Goal: Transaction & Acquisition: Purchase product/service

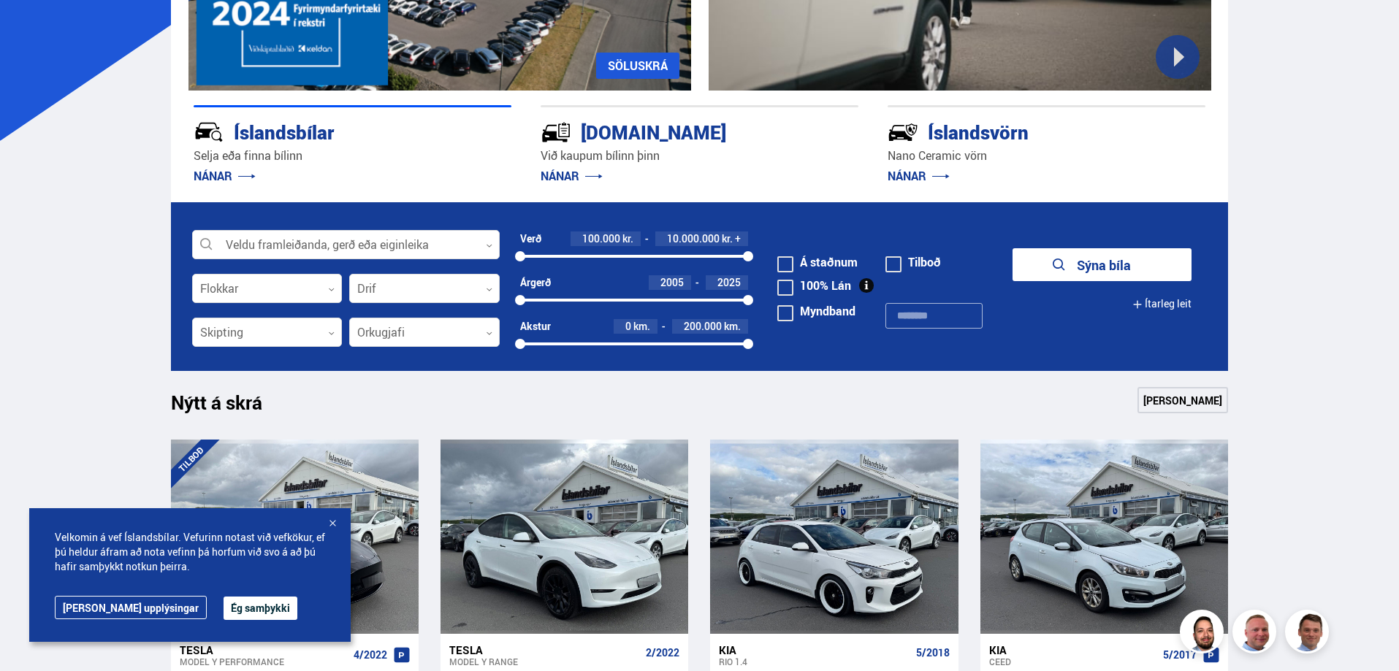
scroll to position [292, 0]
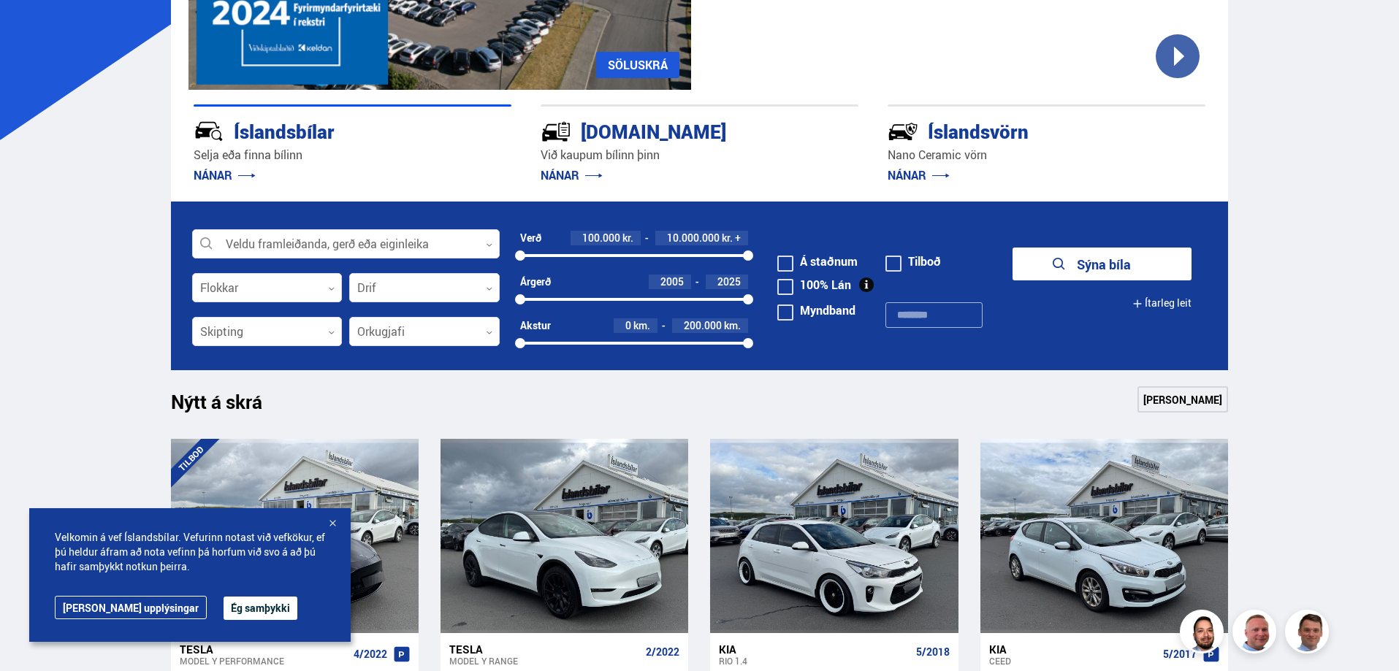
click at [224, 614] on button "Ég samþykki" at bounding box center [261, 608] width 74 height 23
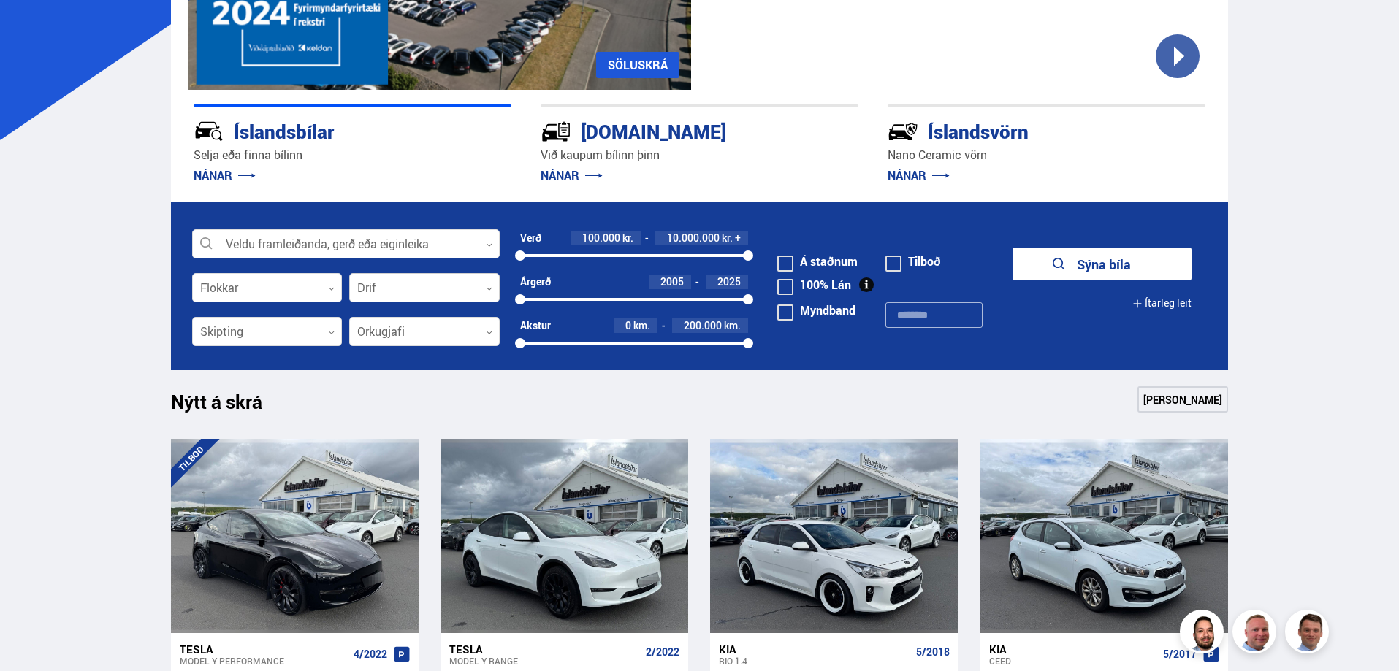
click at [485, 289] on div at bounding box center [424, 288] width 151 height 29
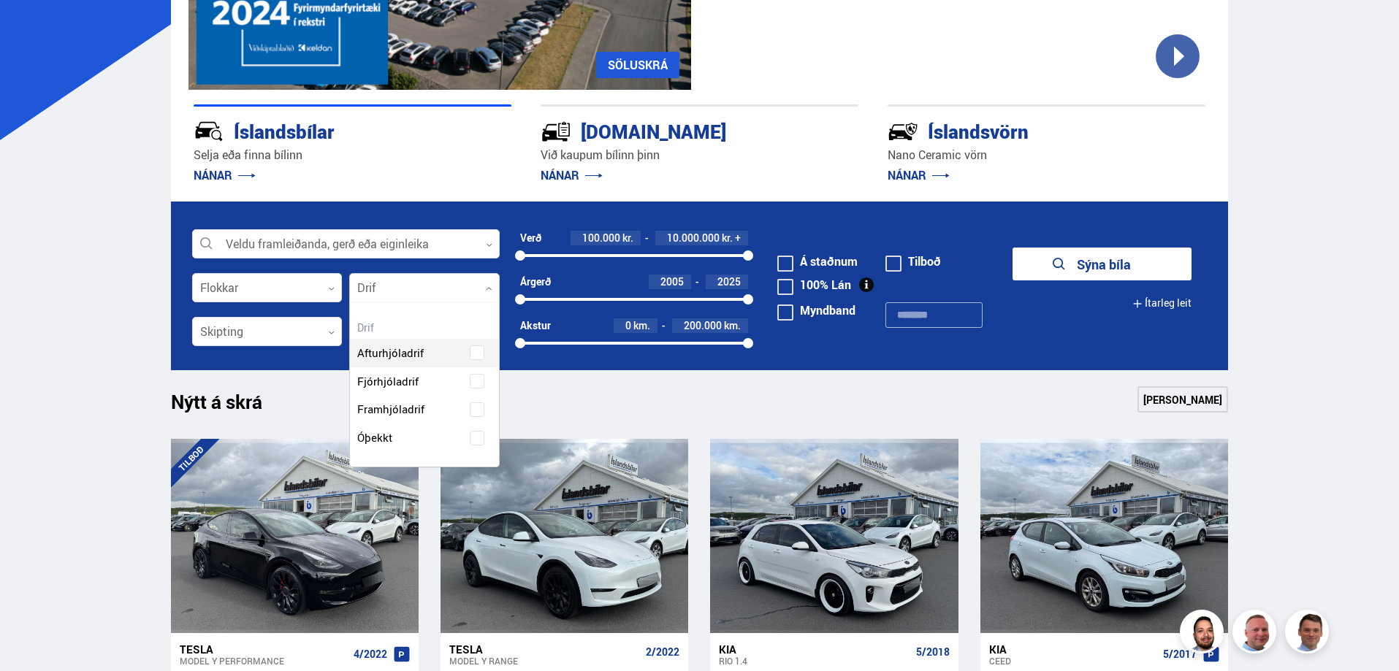
scroll to position [164, 148]
click at [481, 386] on div "Afturhjóladrif Fjórhjóladrif Framhjóladrif Óþekkt" at bounding box center [424, 384] width 149 height 135
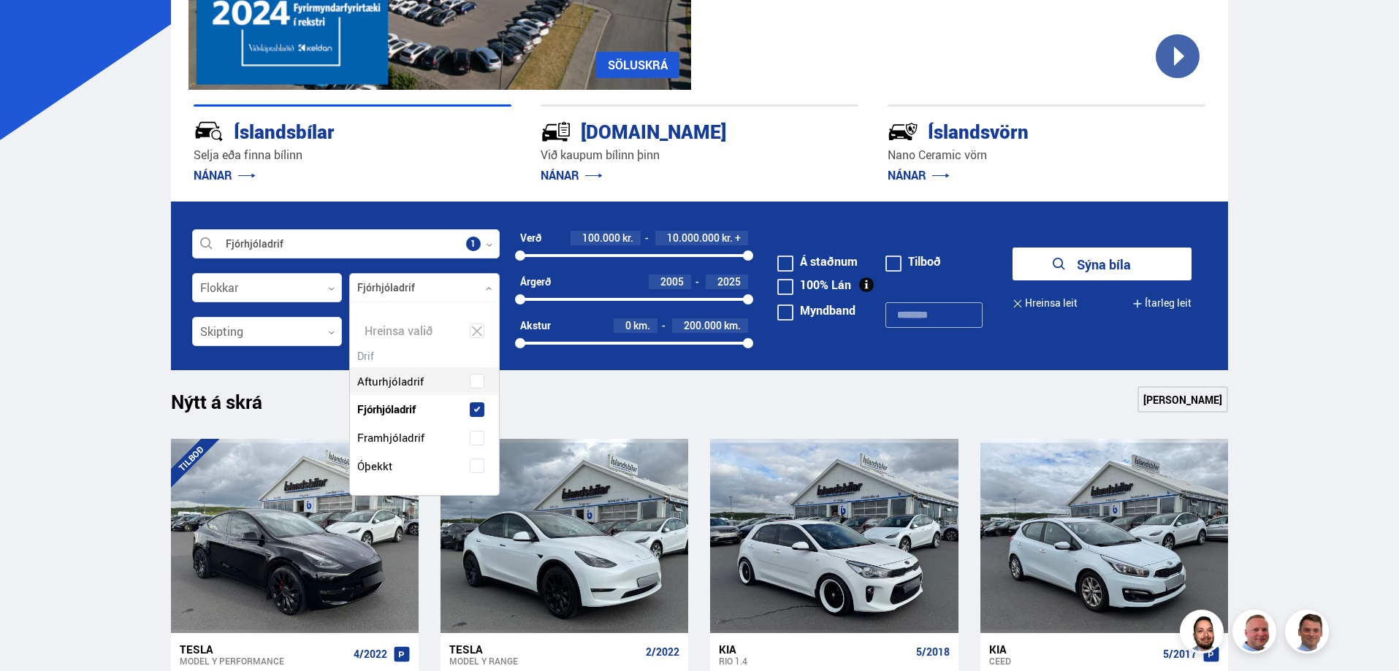
scroll to position [193, 148]
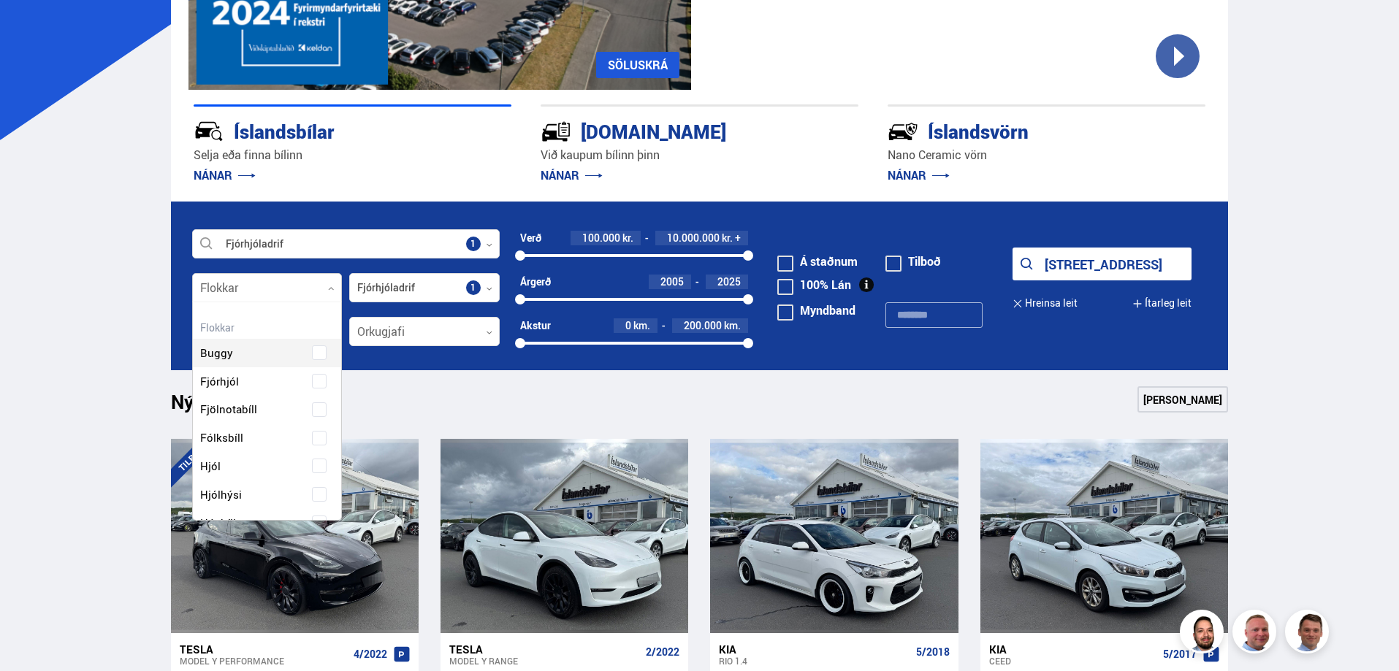
click at [329, 289] on icon at bounding box center [331, 289] width 7 height 7
click at [316, 358] on span at bounding box center [319, 361] width 6 height 6
click at [317, 369] on span at bounding box center [319, 364] width 15 height 15
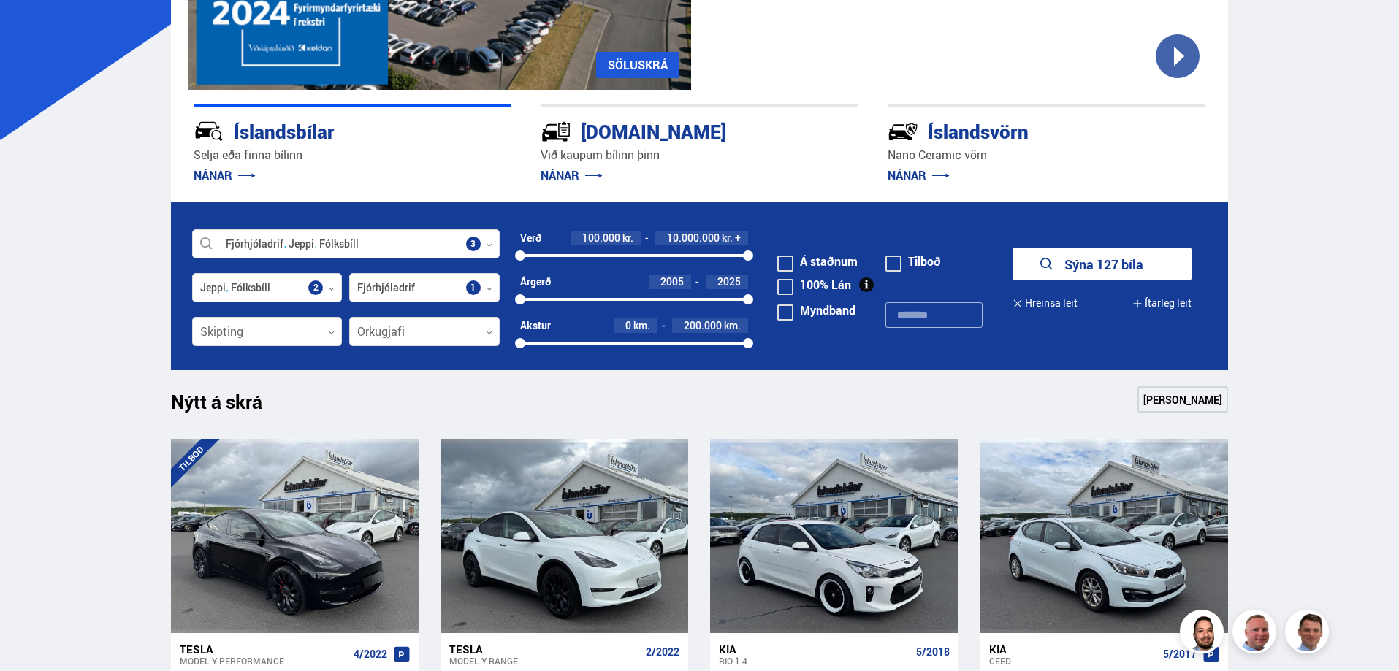
click at [328, 333] on icon at bounding box center [331, 333] width 7 height 7
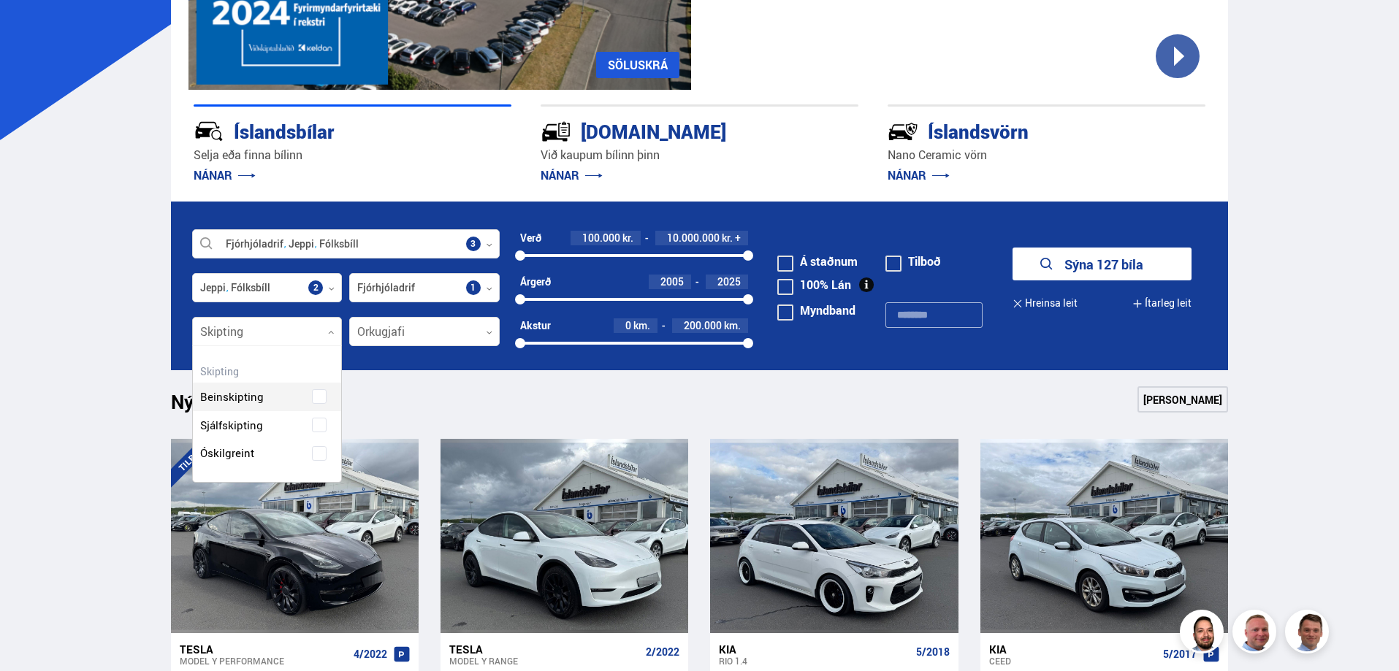
scroll to position [136, 148]
click at [319, 427] on div "Beinskipting Sjálfskipting Óskilgreint" at bounding box center [267, 414] width 149 height 107
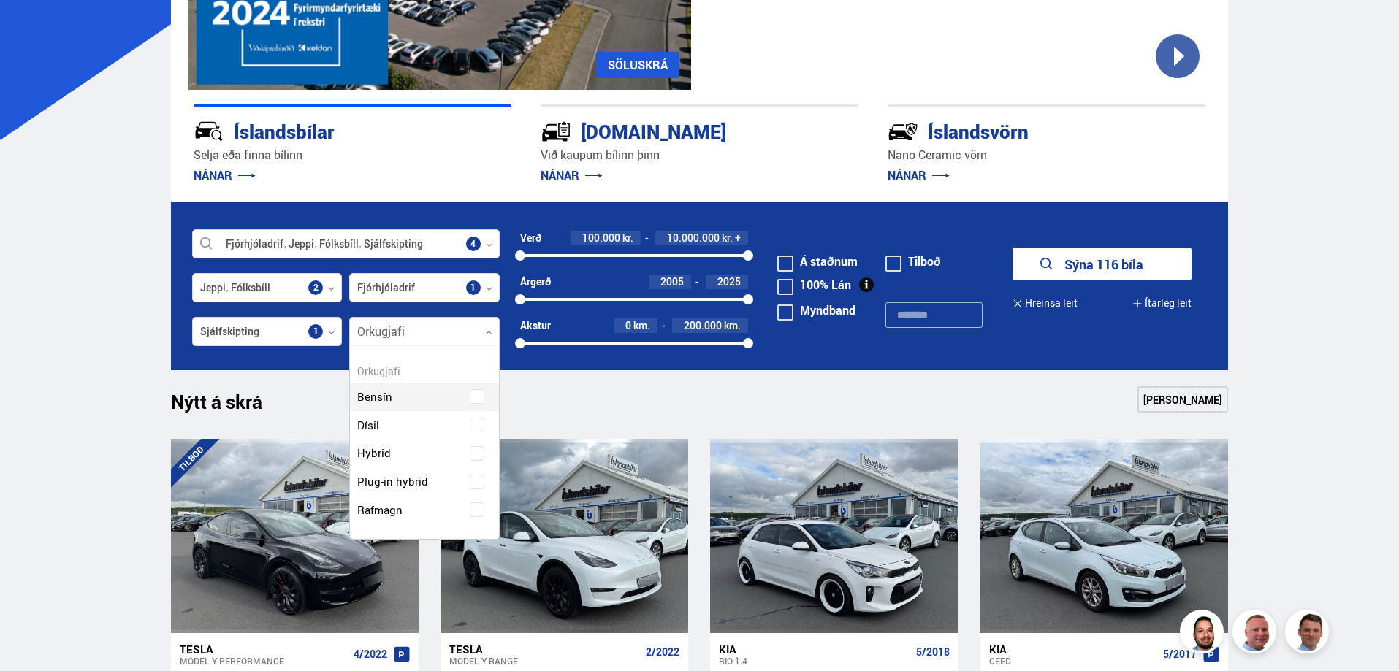
click at [485, 329] on div at bounding box center [424, 332] width 151 height 29
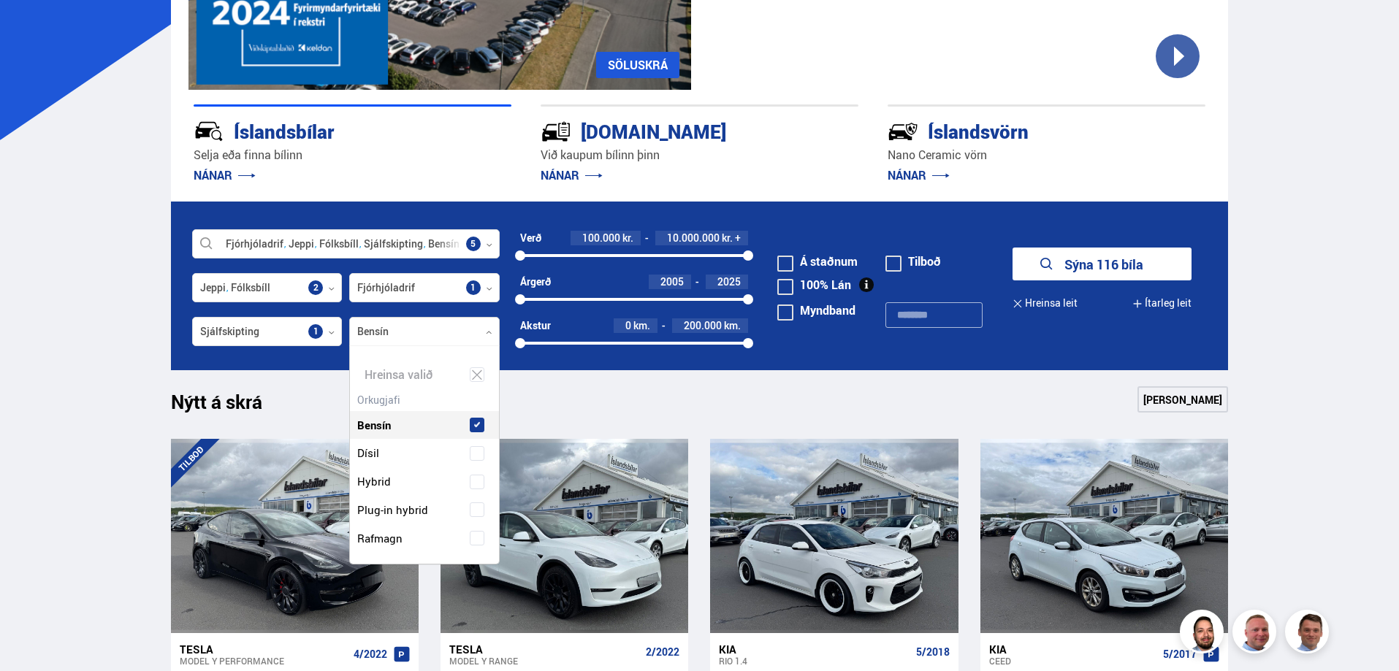
click at [482, 397] on div "Bensín" at bounding box center [424, 414] width 149 height 50
click at [476, 506] on span at bounding box center [477, 510] width 15 height 15
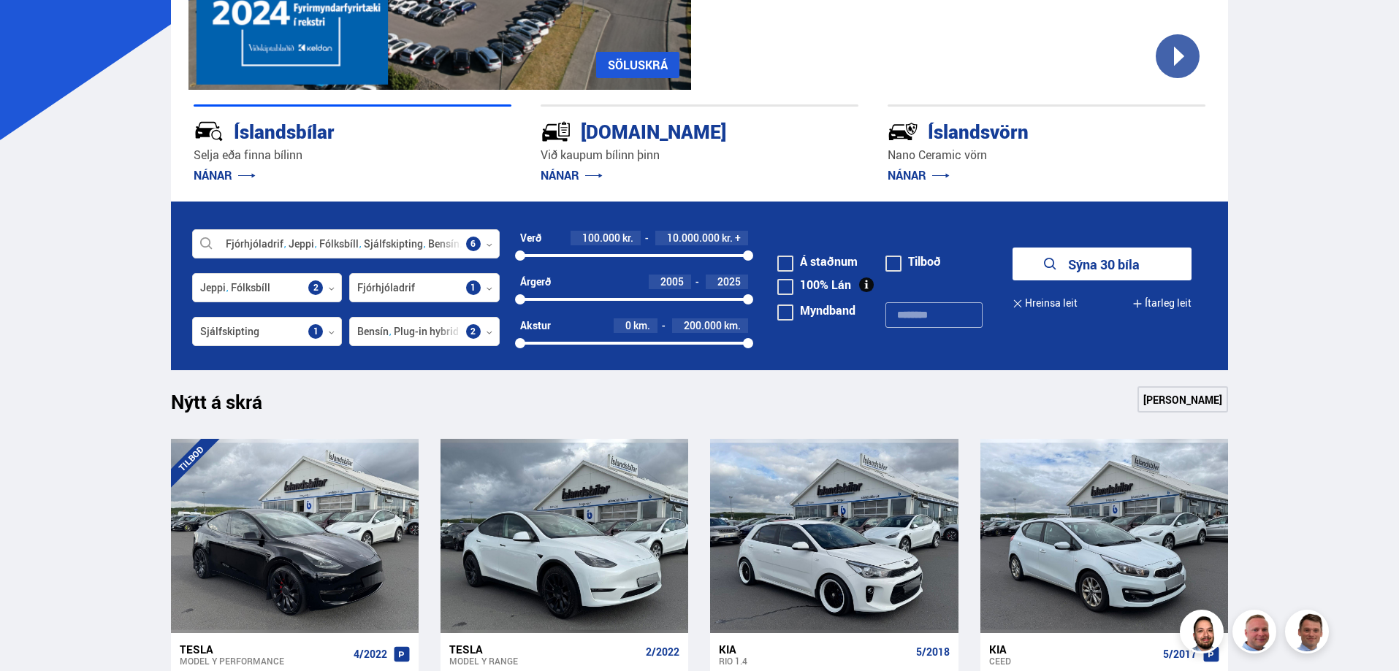
click at [1086, 267] on button "Sýna 30 bíla" at bounding box center [1102, 264] width 179 height 33
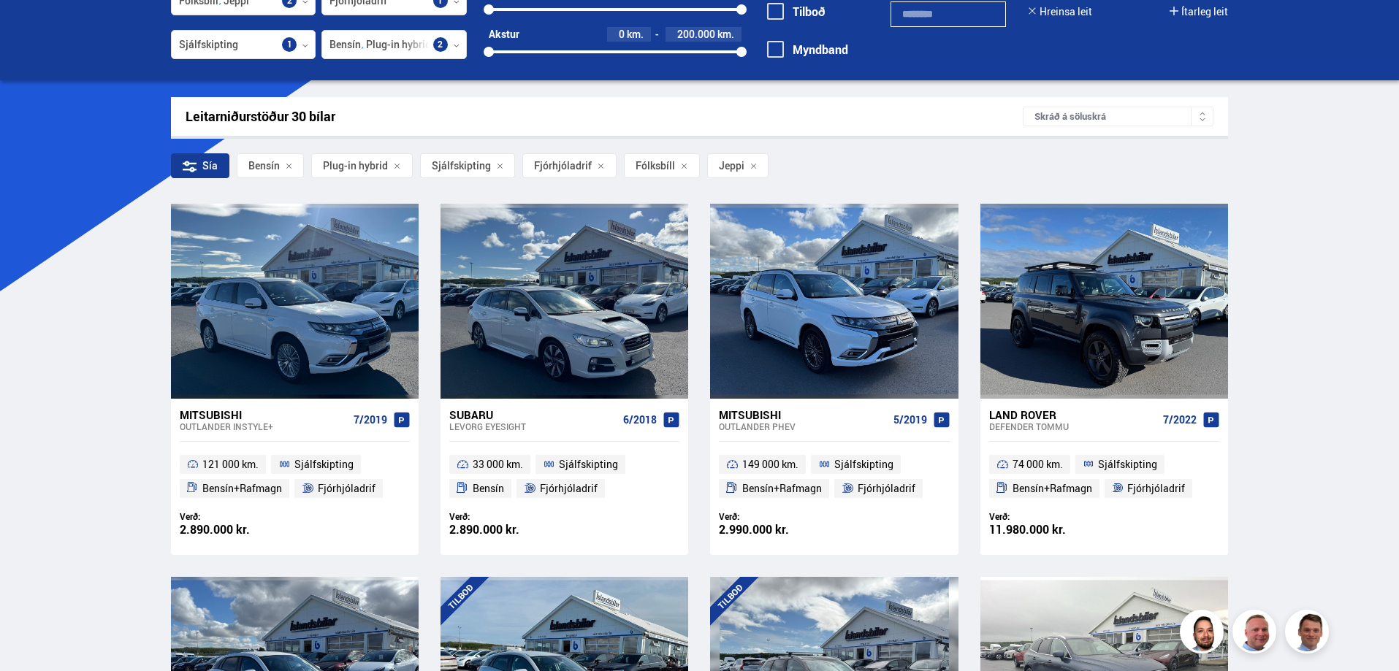
scroll to position [219, 0]
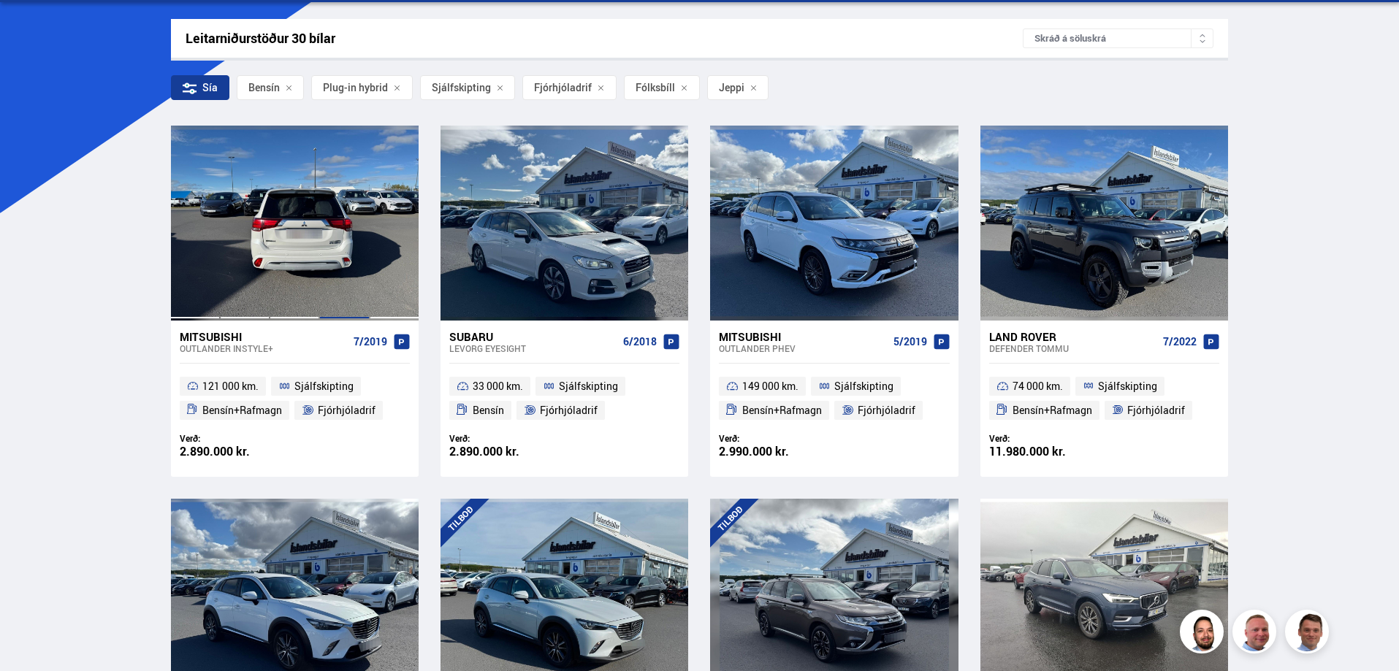
click at [330, 241] on div at bounding box center [344, 223] width 50 height 194
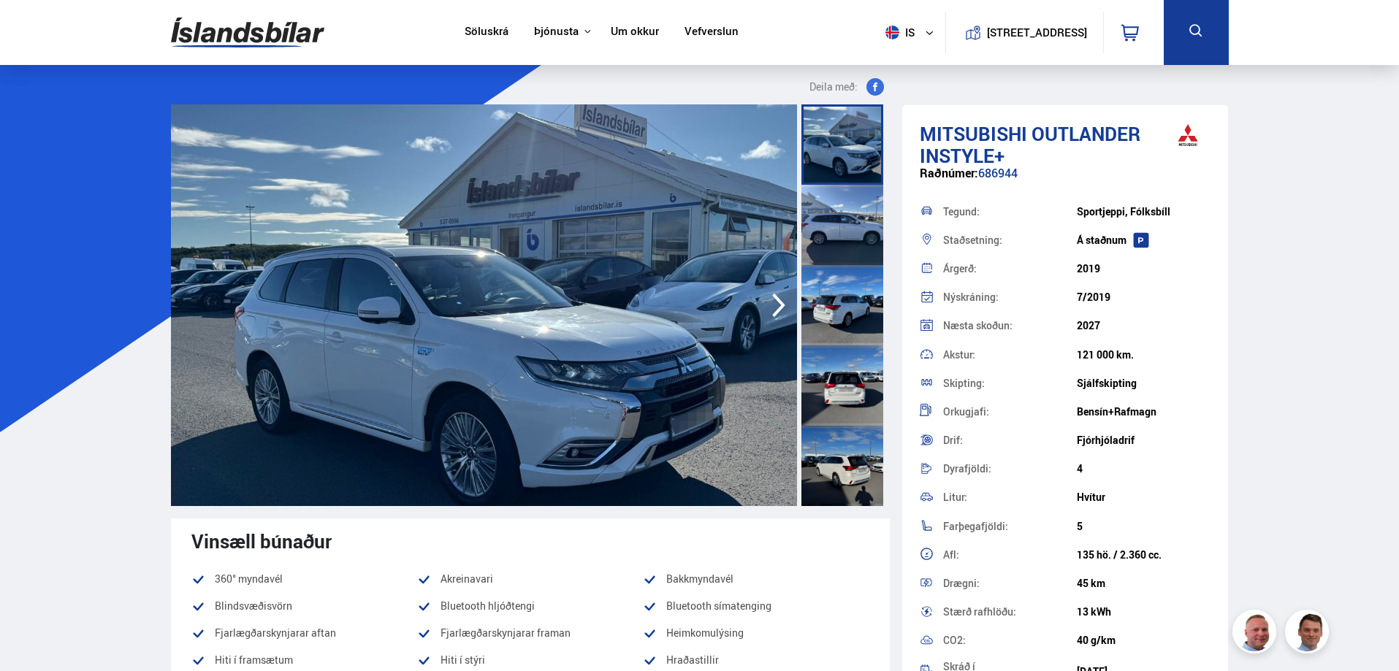
click at [777, 302] on icon "button" at bounding box center [778, 305] width 29 height 35
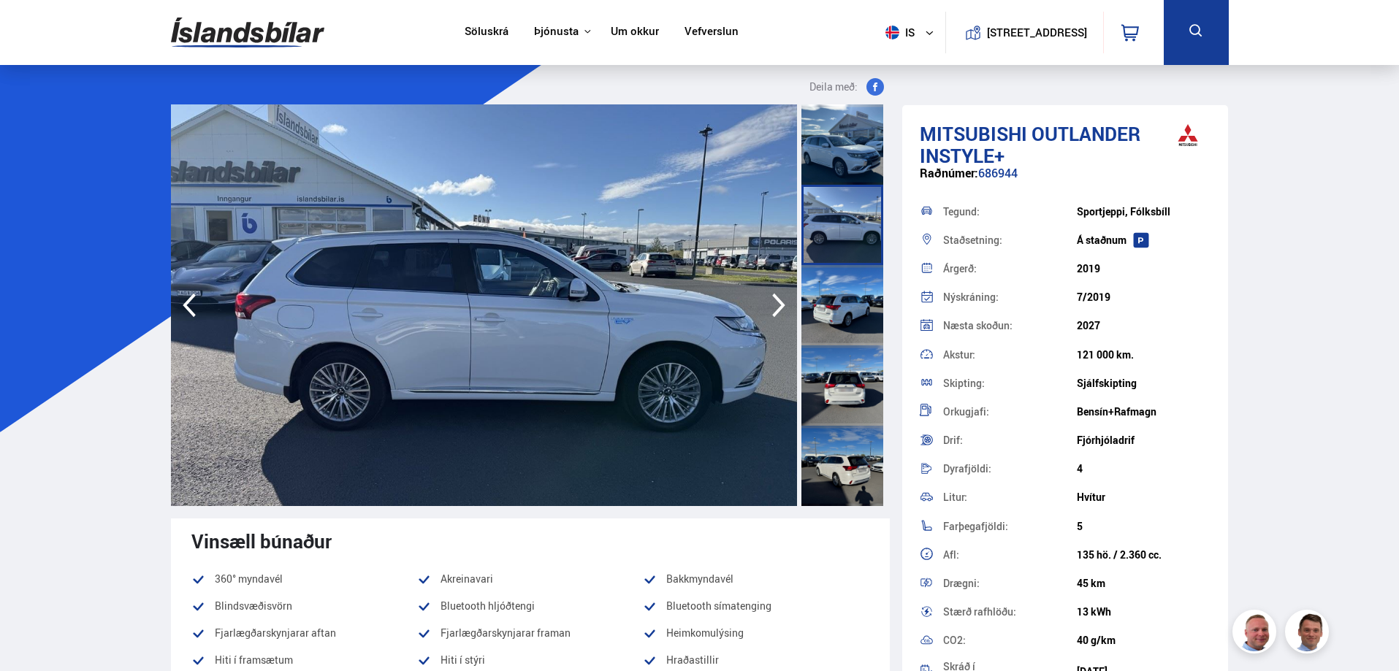
click at [777, 302] on icon "button" at bounding box center [778, 305] width 29 height 35
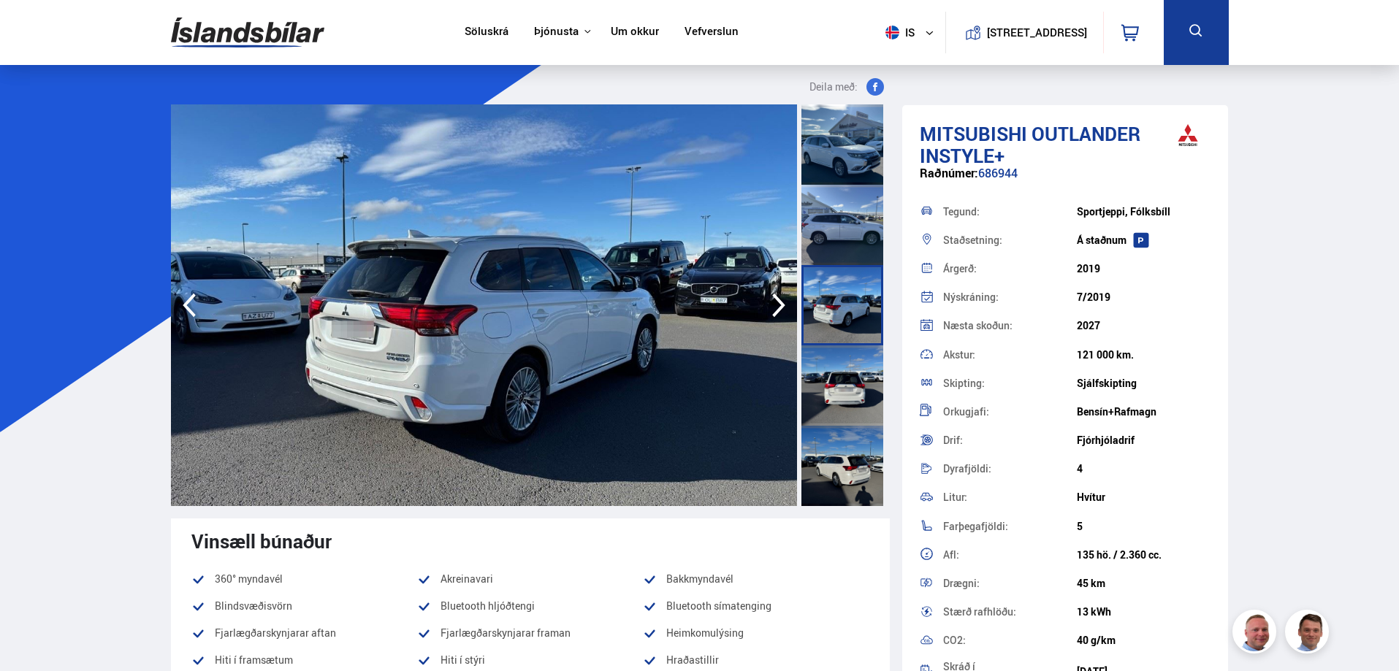
click at [777, 302] on icon "button" at bounding box center [778, 305] width 29 height 35
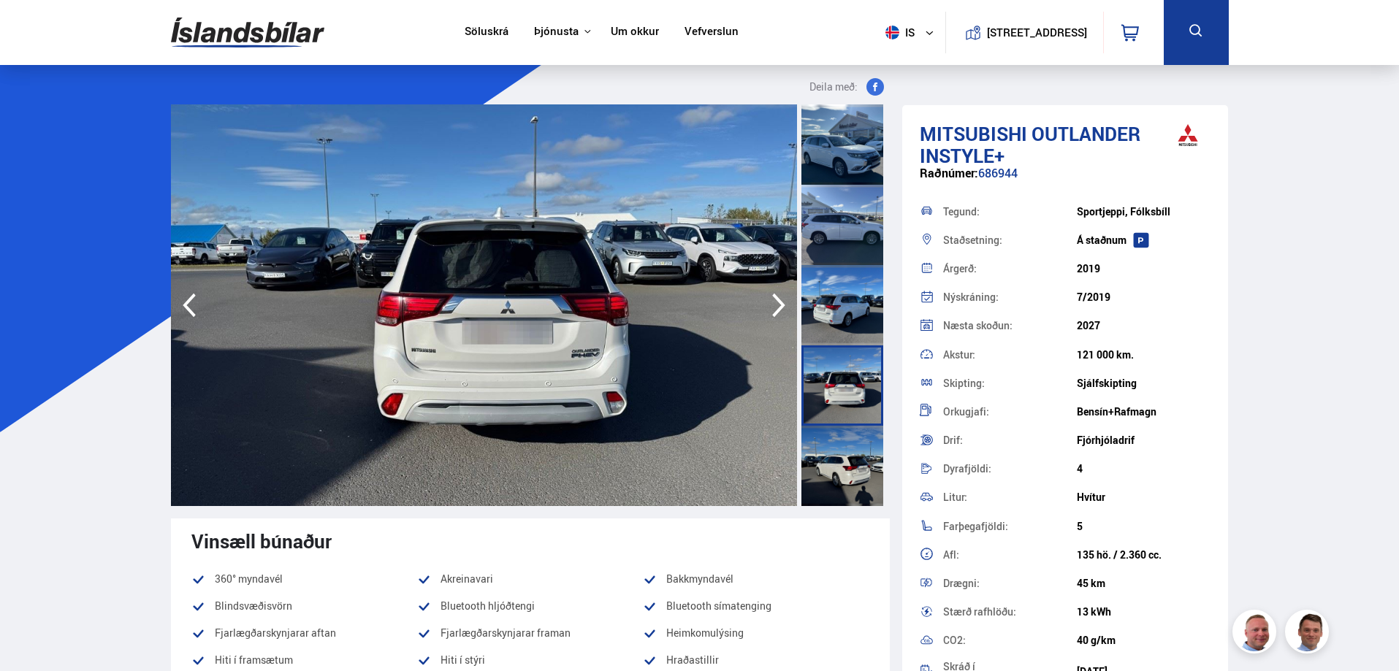
click at [777, 302] on icon "button" at bounding box center [778, 305] width 29 height 35
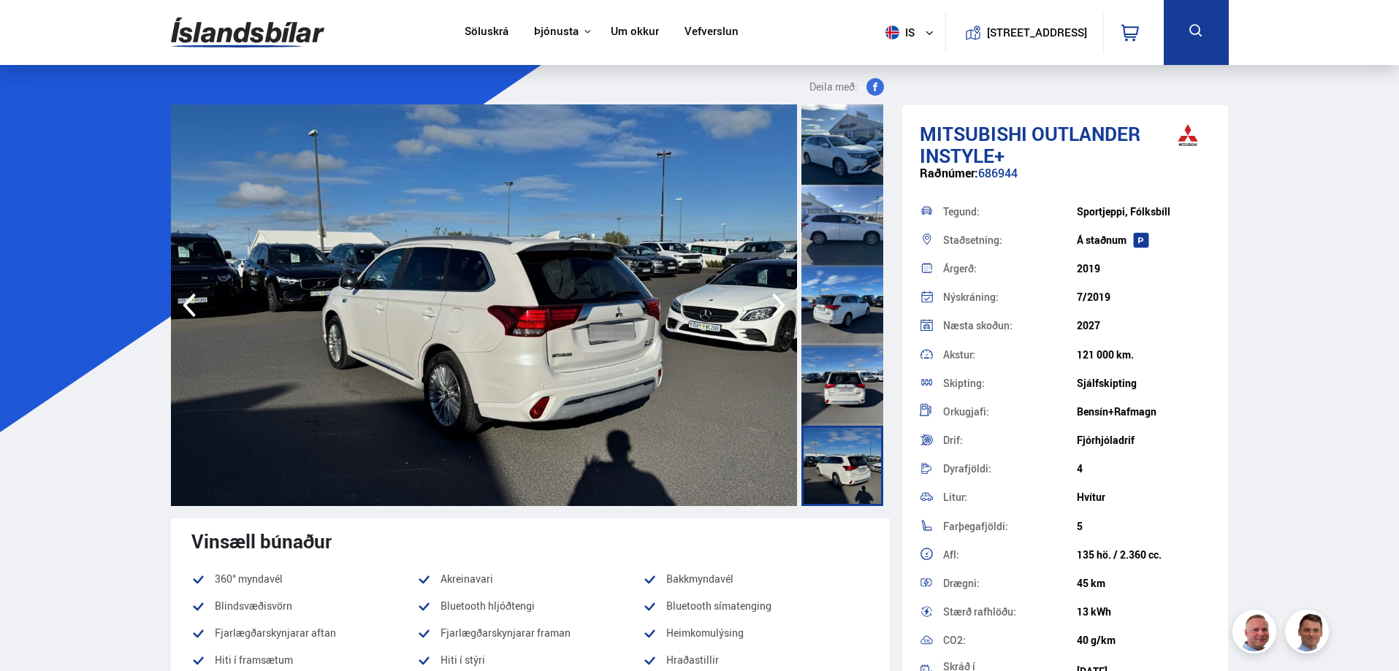
click at [777, 302] on icon "button" at bounding box center [778, 305] width 29 height 35
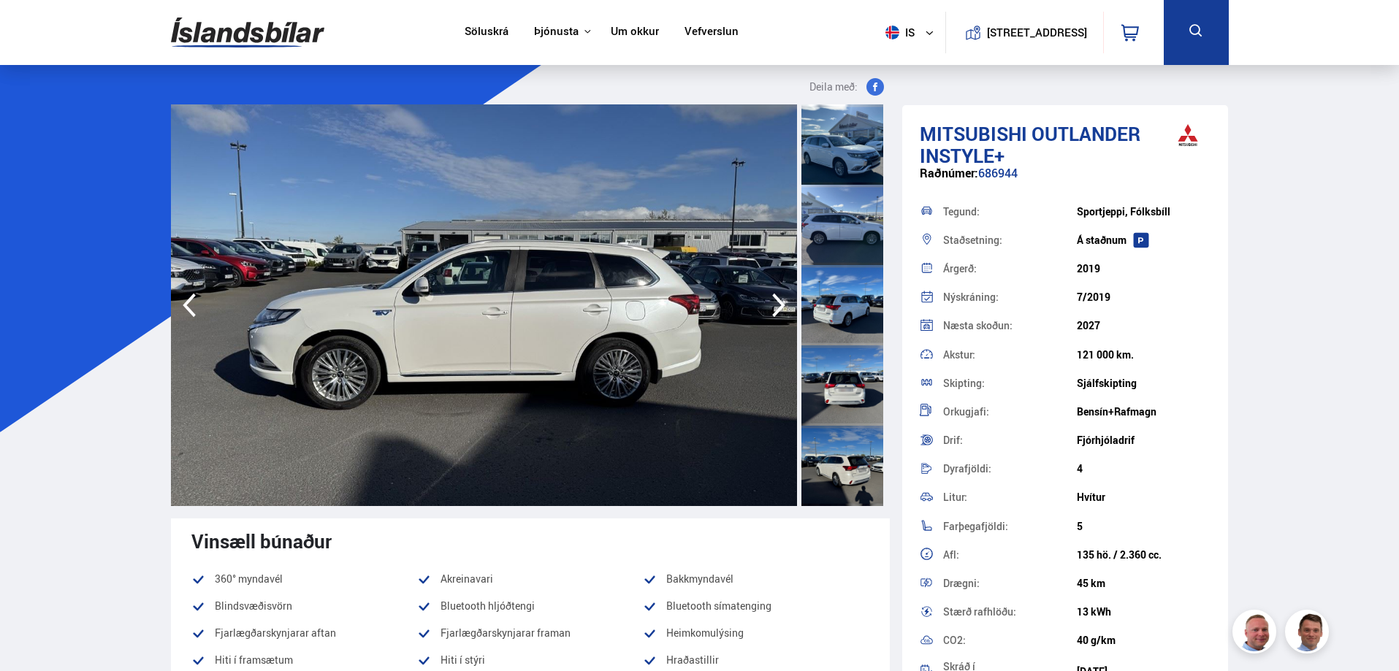
click at [777, 302] on icon "button" at bounding box center [778, 305] width 29 height 35
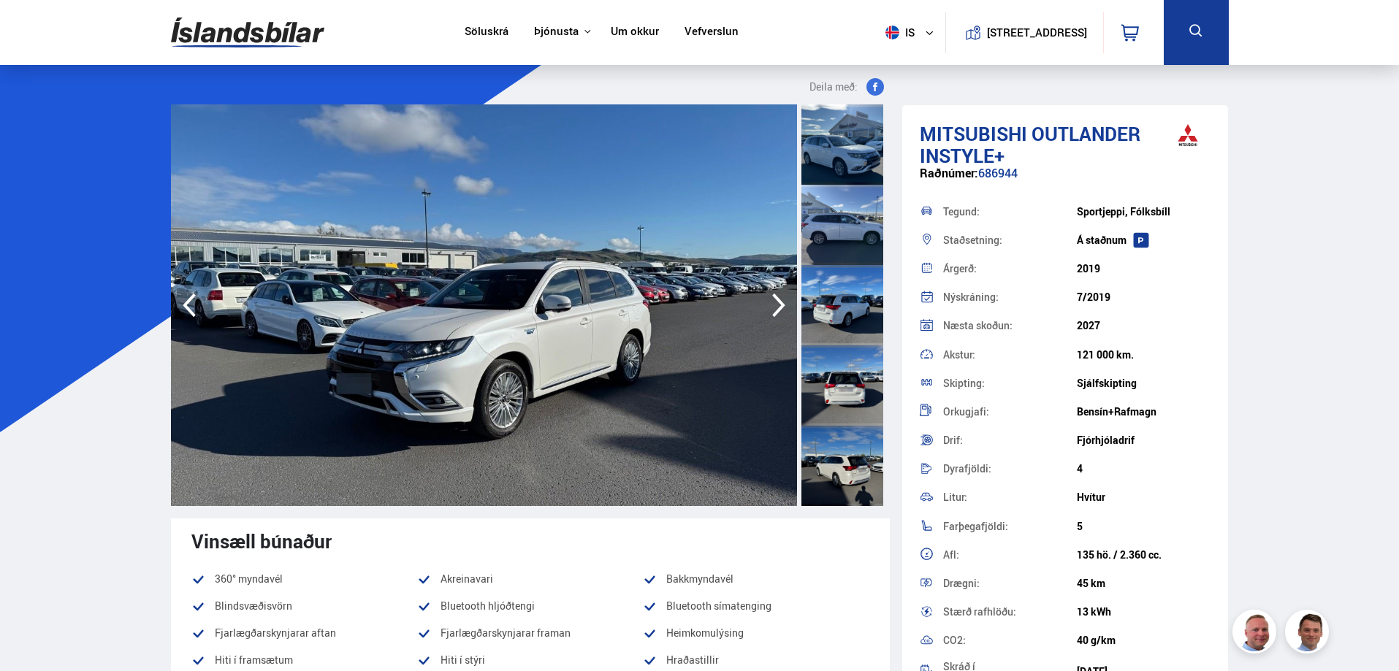
click at [777, 302] on icon "button" at bounding box center [778, 305] width 29 height 35
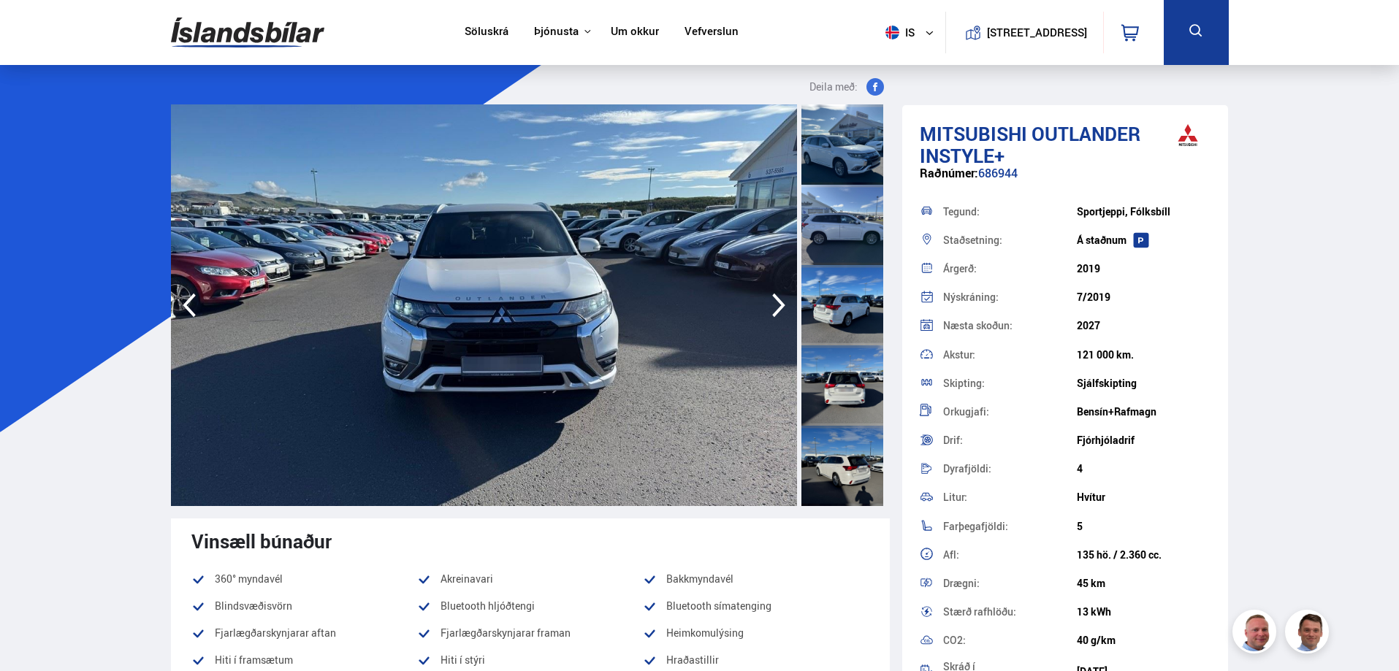
click at [777, 302] on icon "button" at bounding box center [778, 305] width 29 height 35
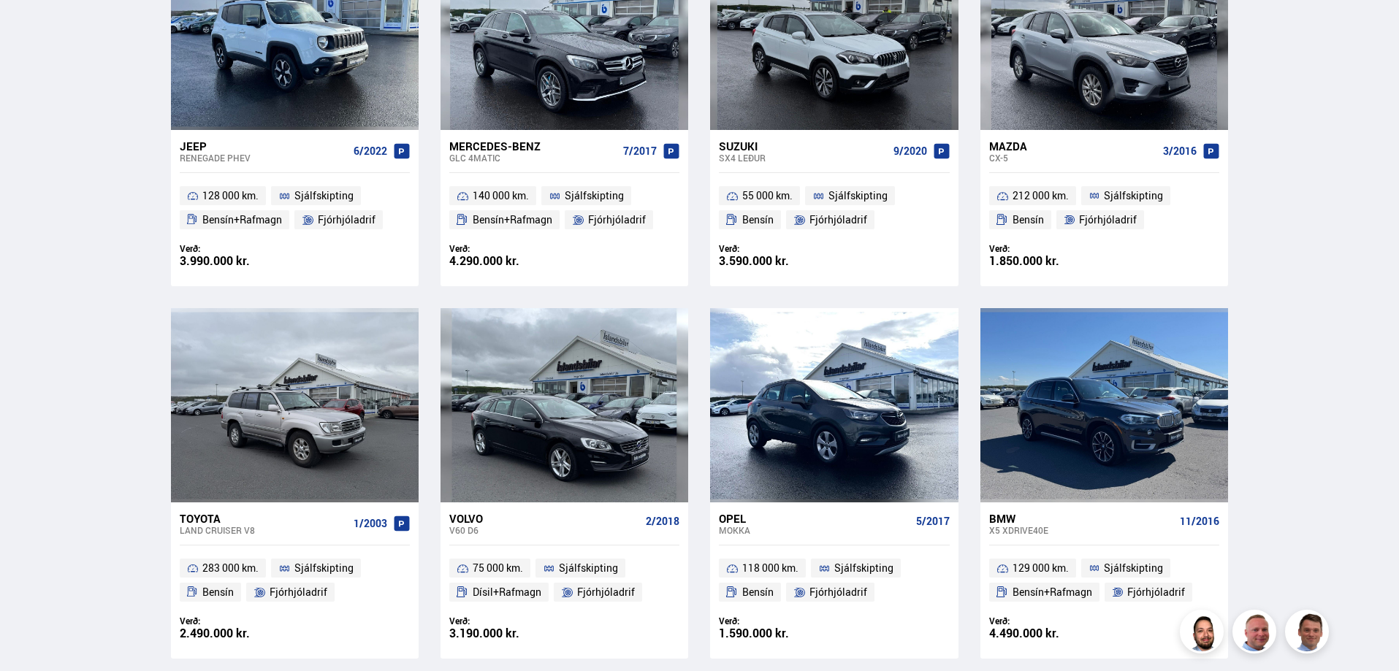
scroll to position [1545, 0]
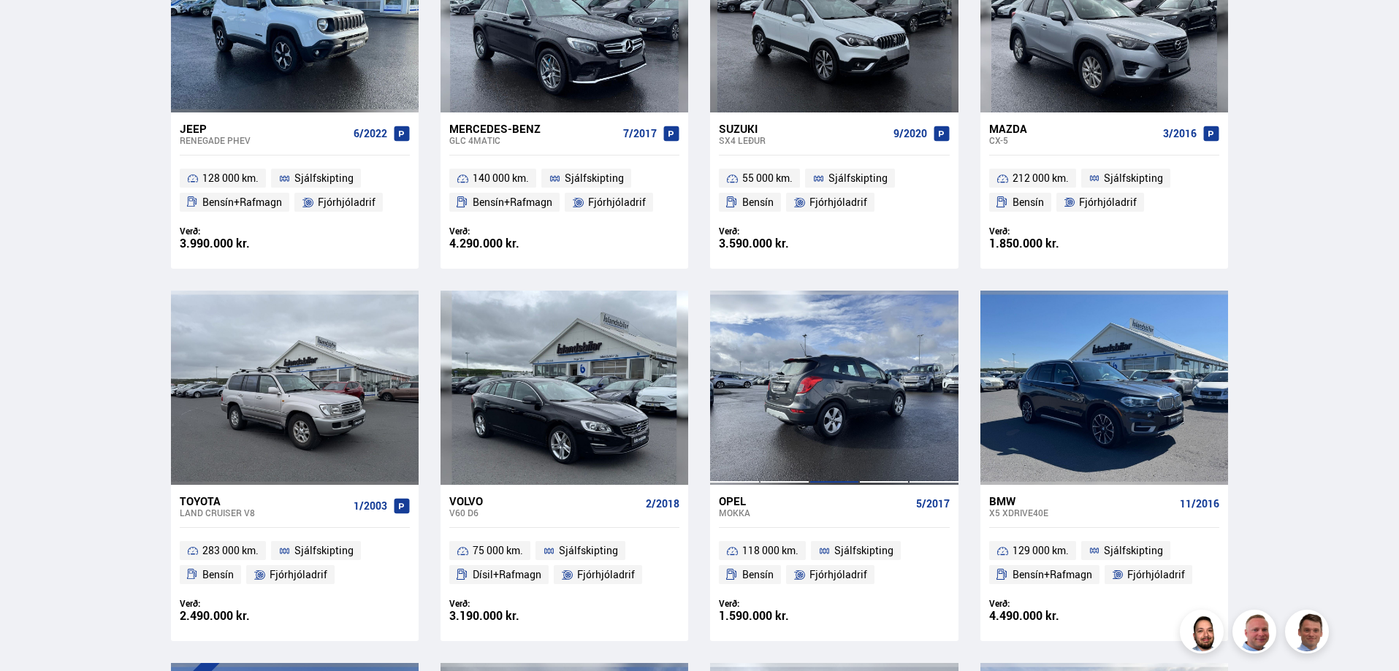
click at [842, 359] on div at bounding box center [835, 388] width 50 height 194
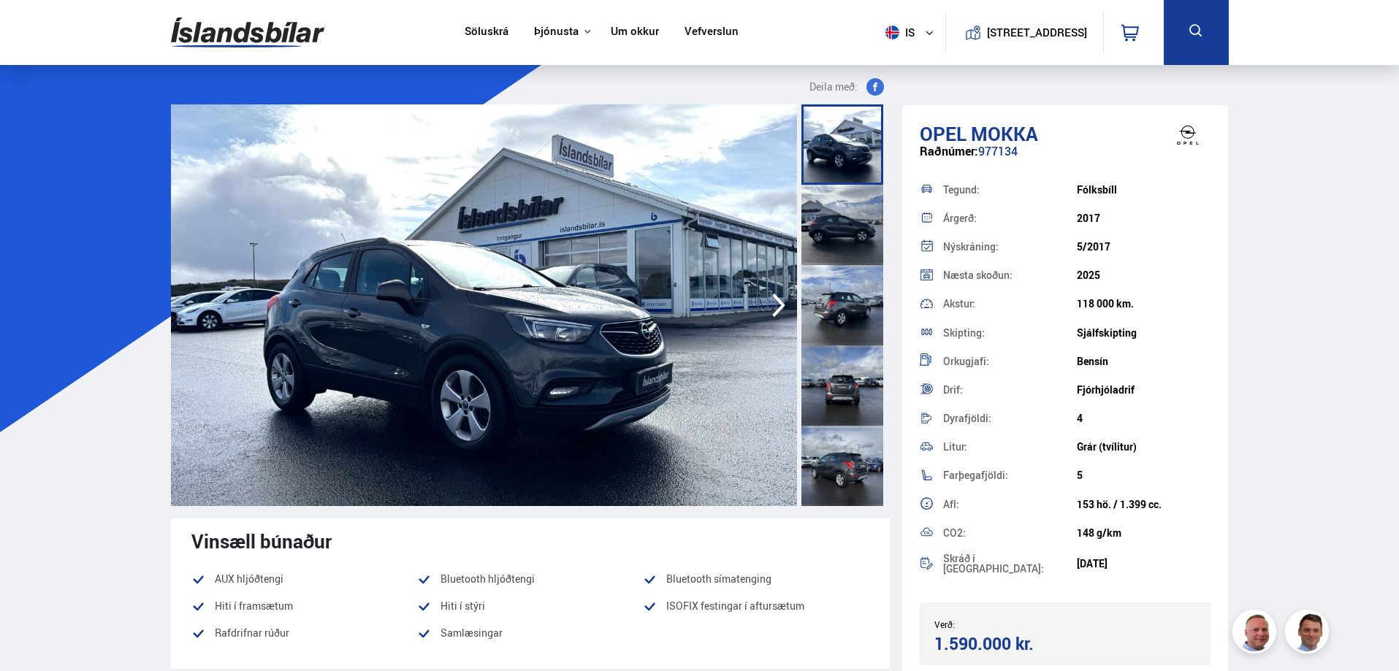
click at [780, 303] on icon "button" at bounding box center [778, 306] width 13 height 24
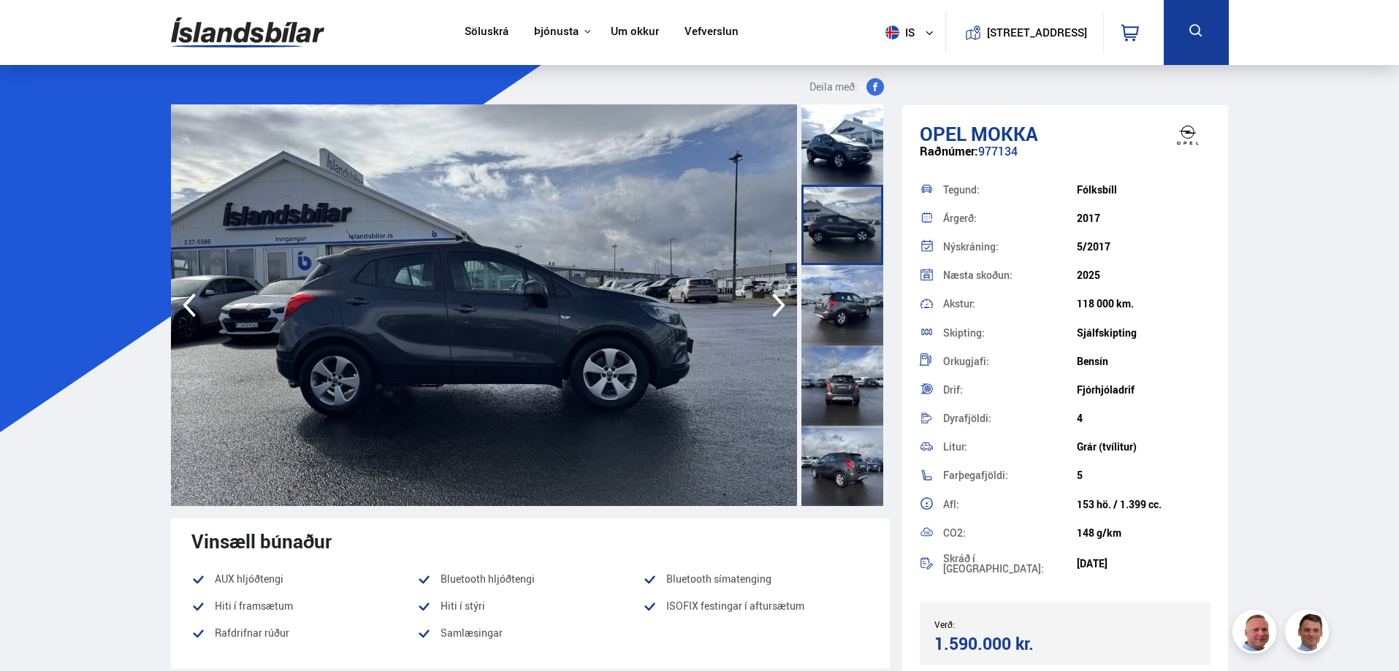
click at [780, 303] on icon "button" at bounding box center [778, 306] width 13 height 24
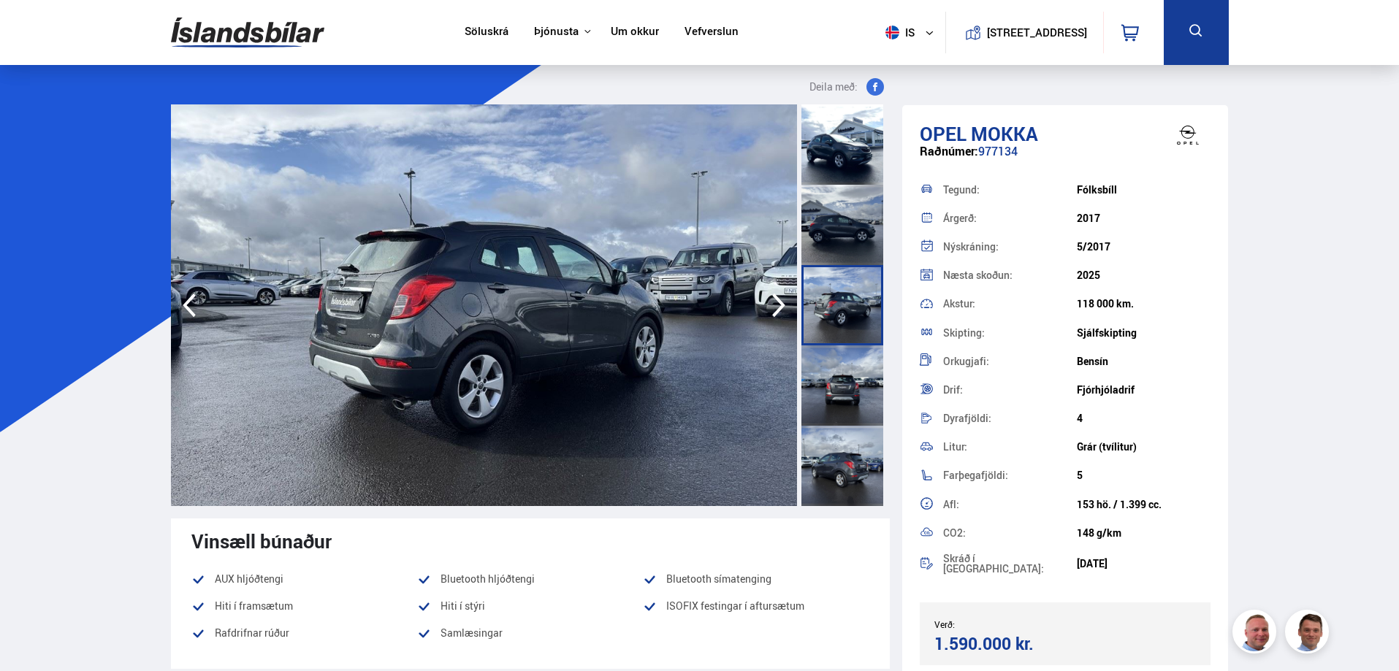
click at [780, 303] on icon "button" at bounding box center [778, 306] width 13 height 24
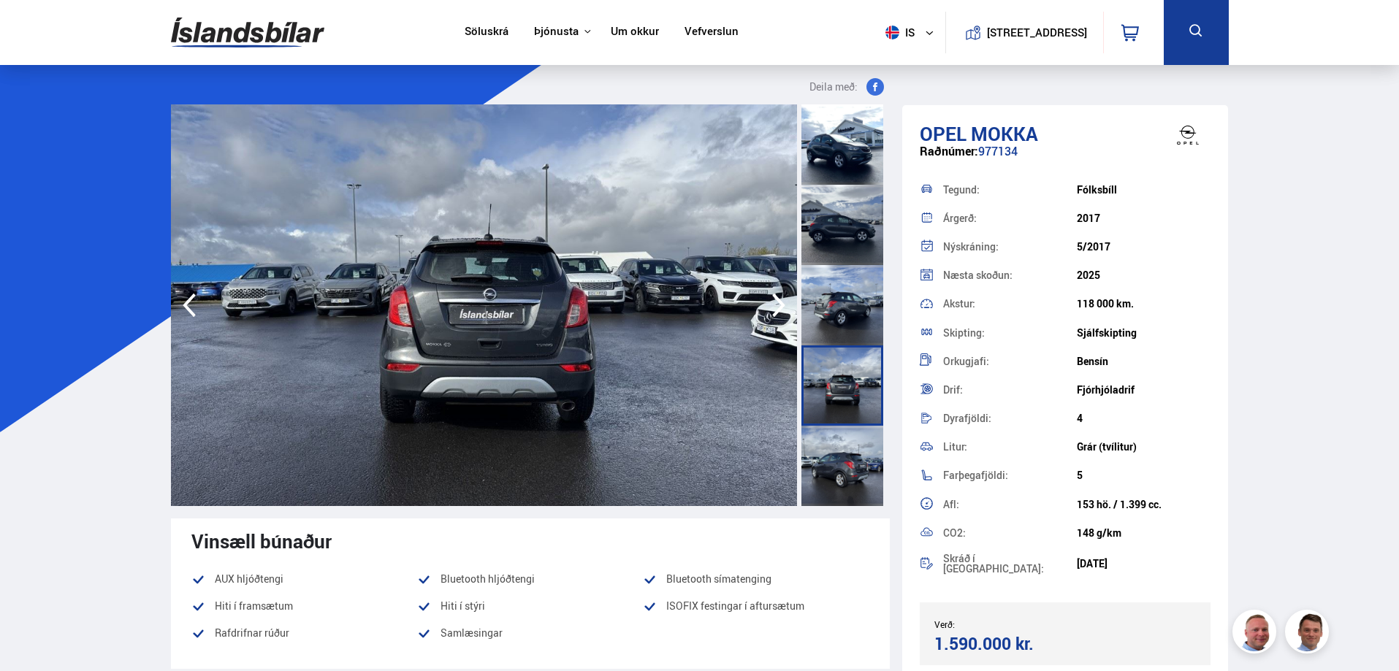
click at [780, 303] on icon "button" at bounding box center [778, 306] width 13 height 24
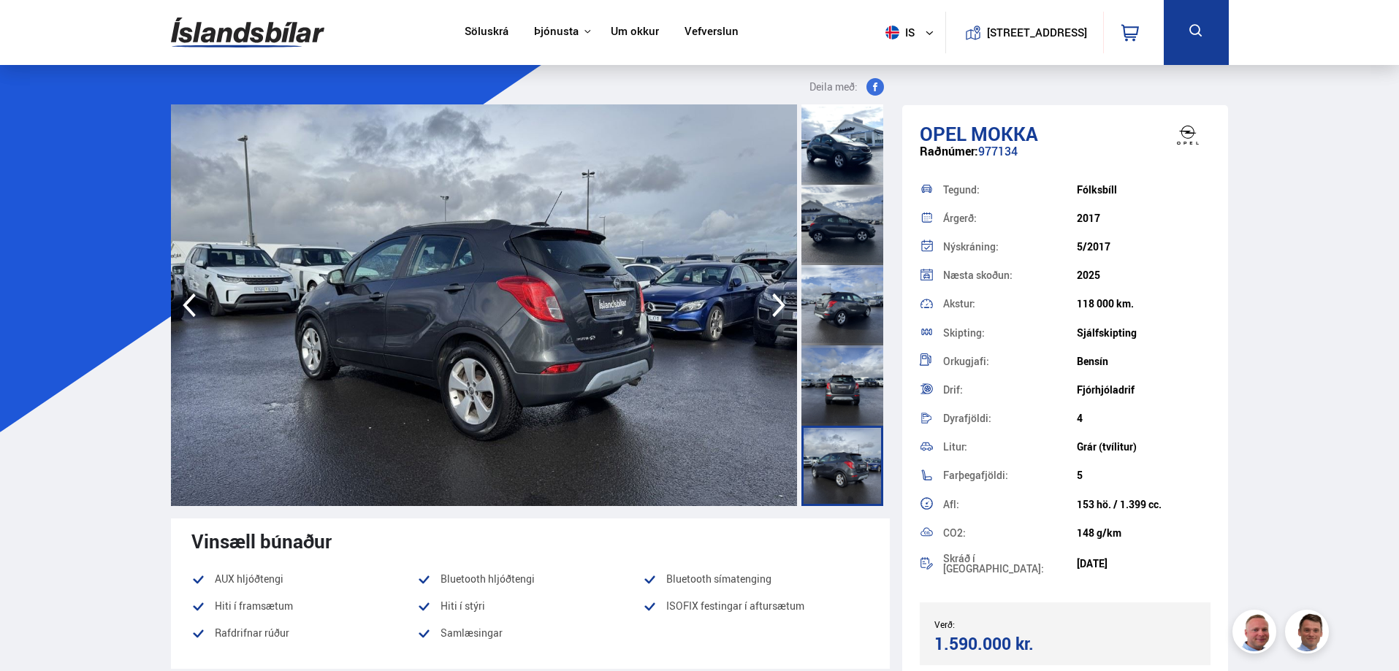
click at [780, 303] on icon "button" at bounding box center [778, 306] width 13 height 24
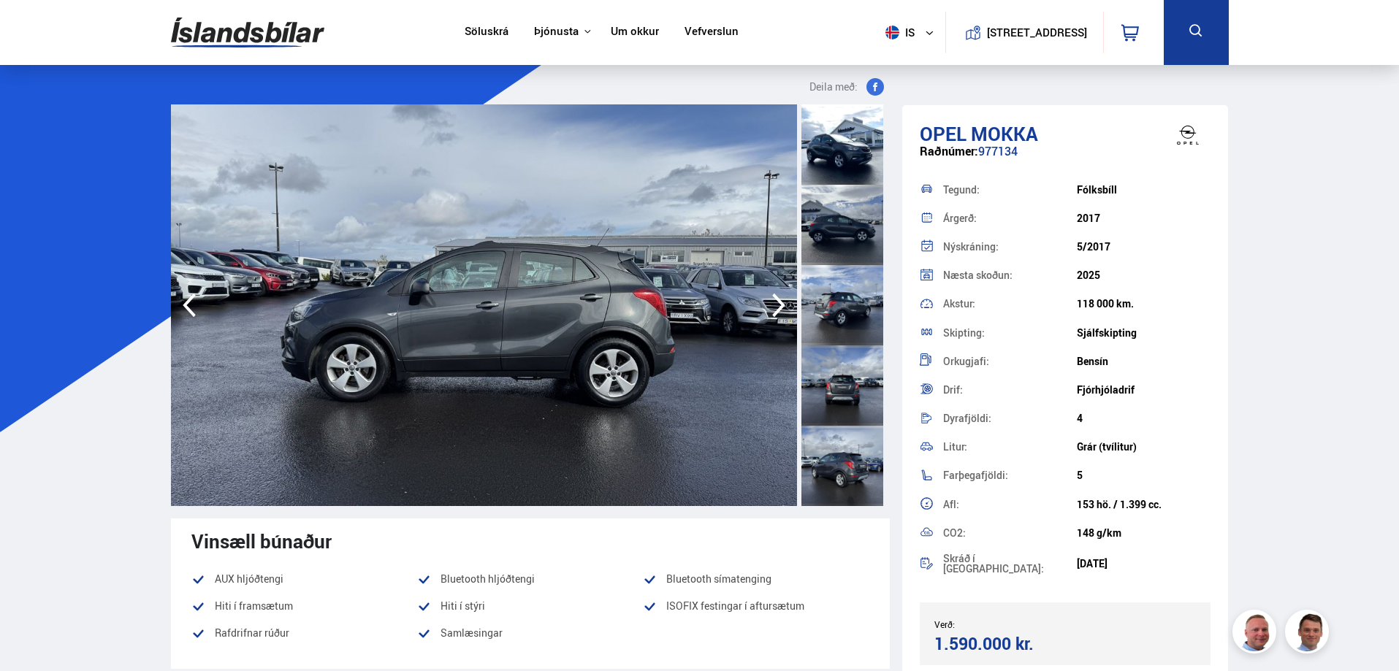
click at [780, 303] on icon "button" at bounding box center [778, 306] width 13 height 24
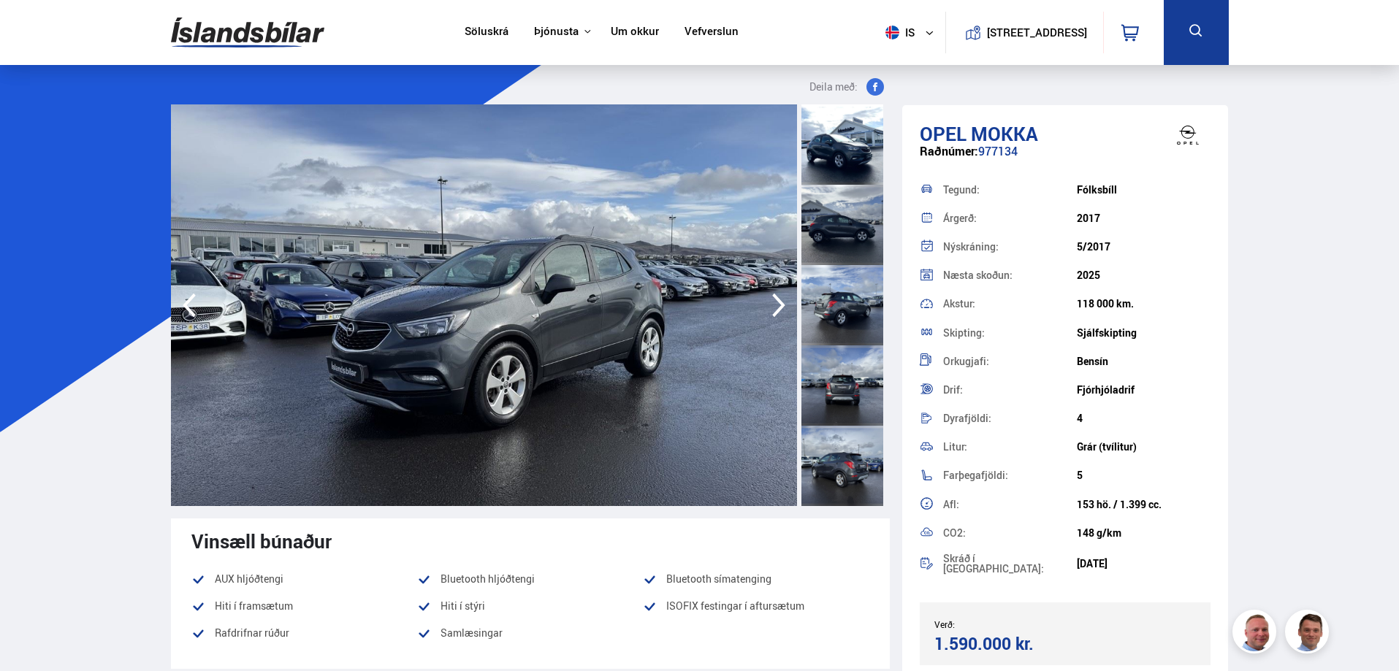
click at [780, 303] on icon "button" at bounding box center [778, 306] width 13 height 24
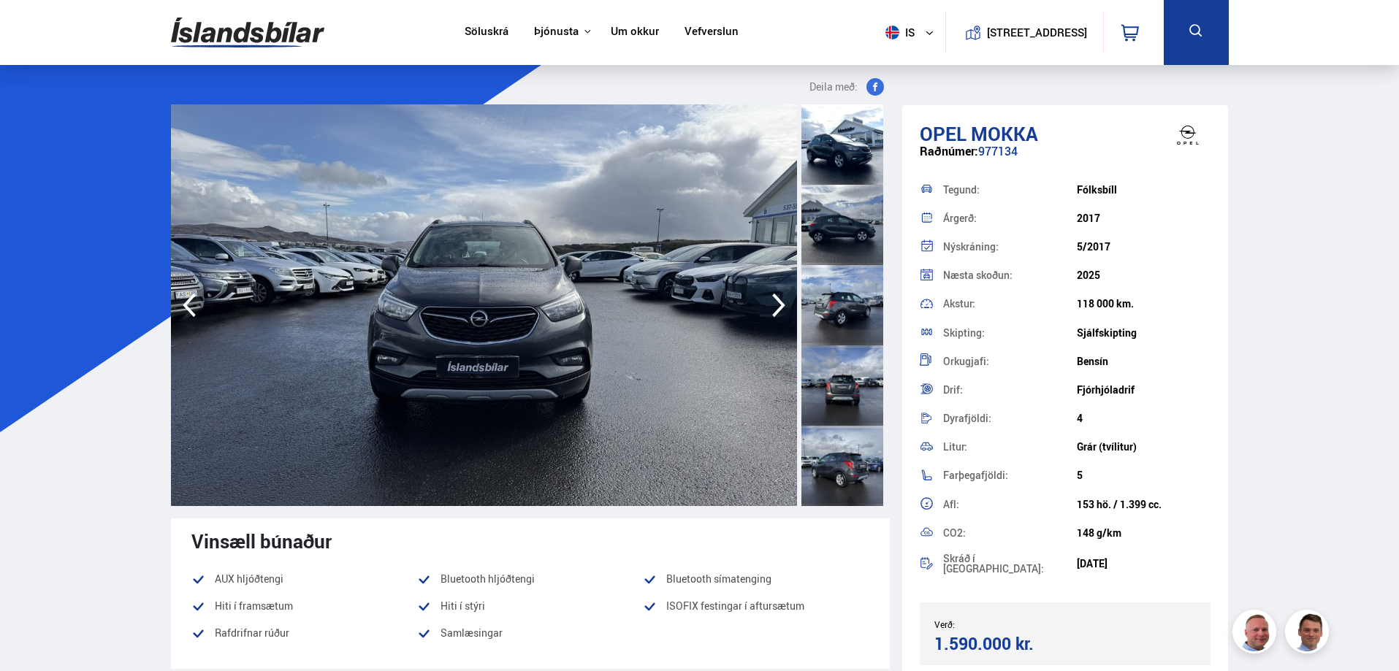
click at [780, 303] on icon "button" at bounding box center [778, 306] width 13 height 24
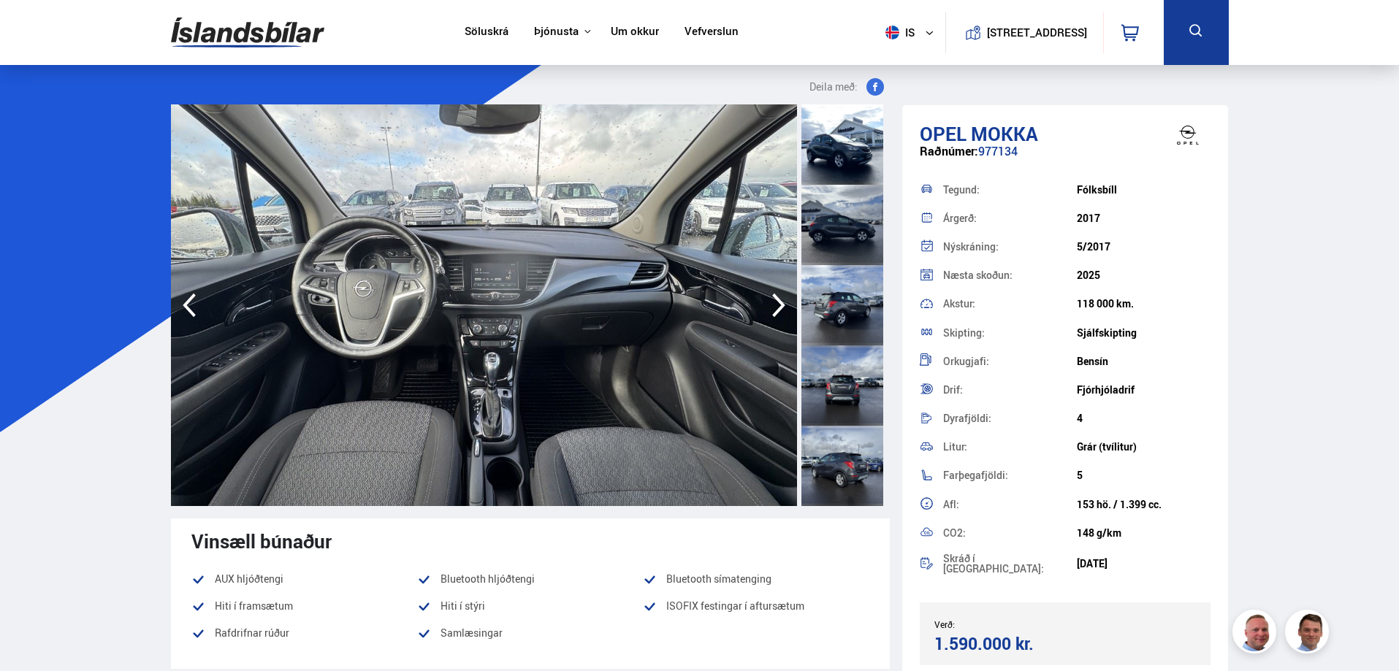
click at [780, 303] on icon "button" at bounding box center [778, 306] width 13 height 24
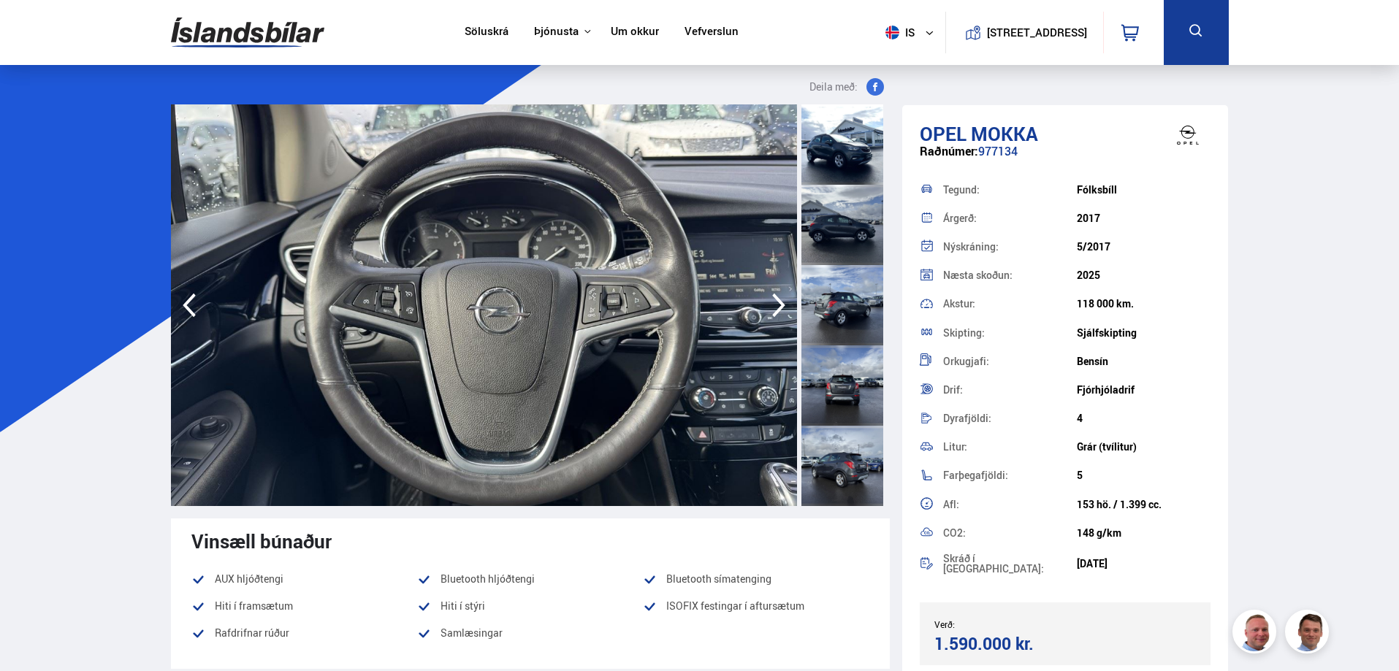
click at [780, 303] on icon "button" at bounding box center [778, 306] width 13 height 24
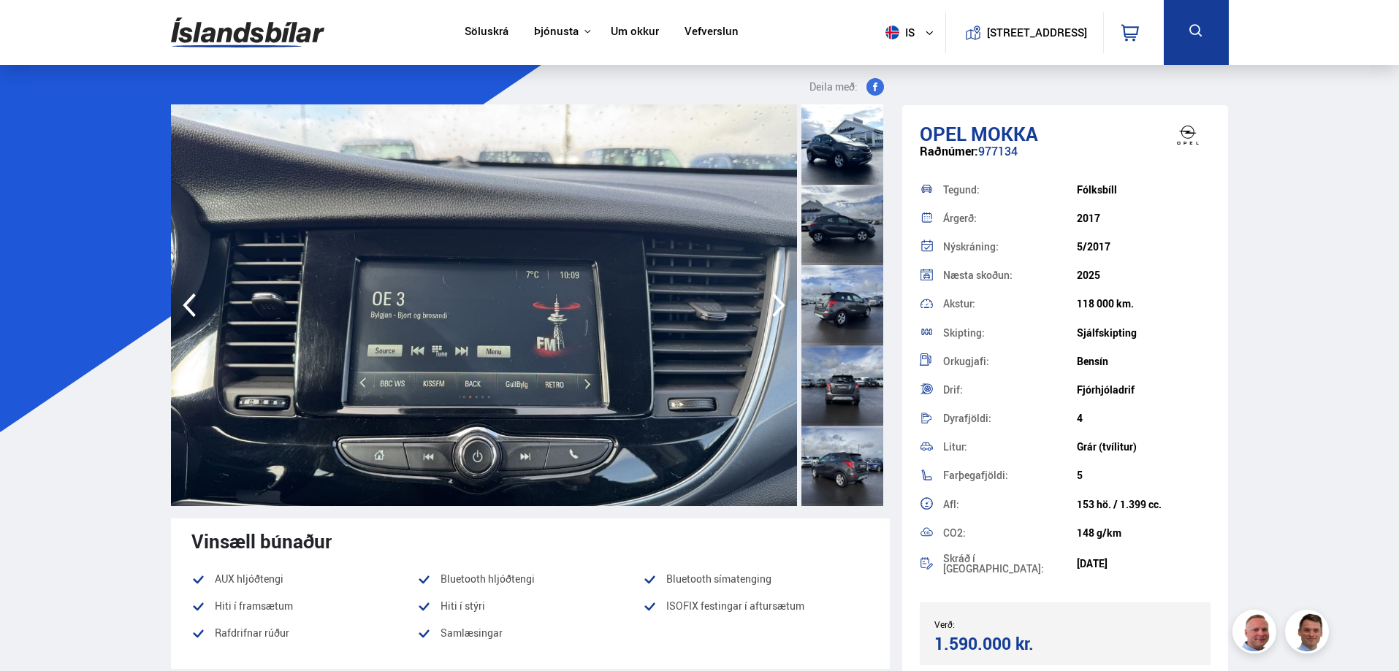
click at [780, 303] on icon "button" at bounding box center [778, 306] width 13 height 24
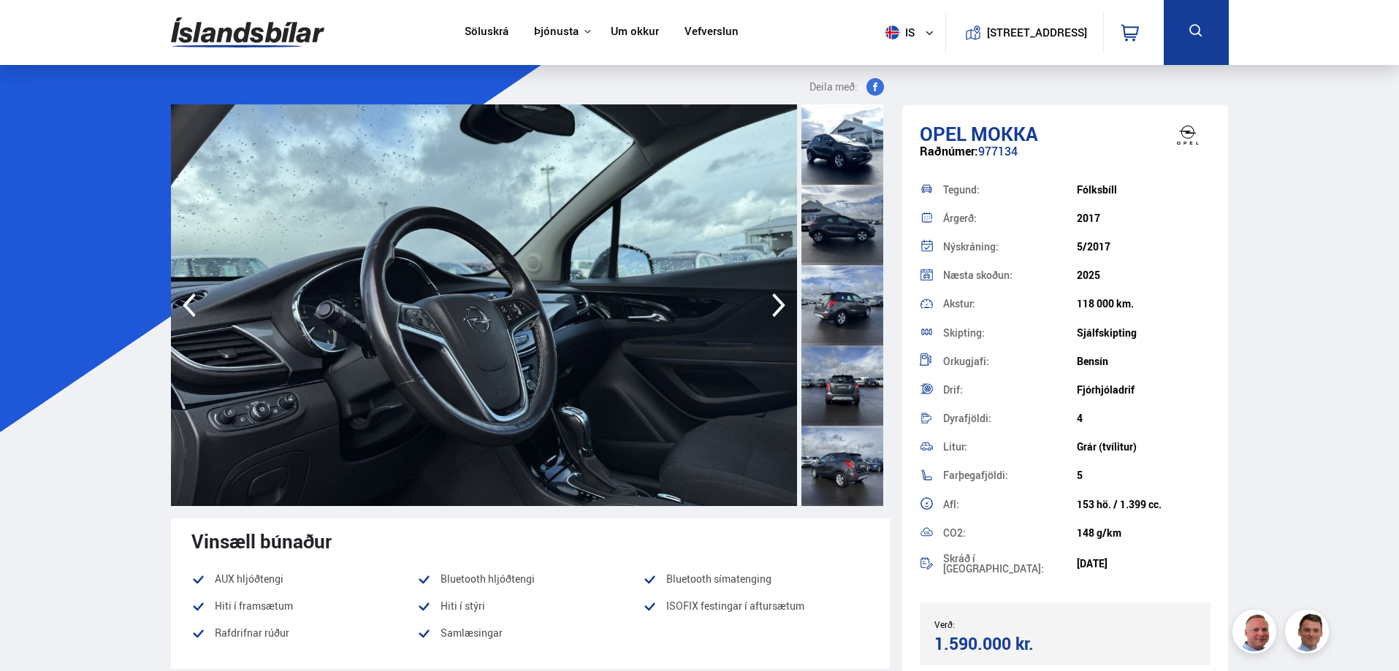
click at [780, 303] on icon "button" at bounding box center [778, 306] width 13 height 24
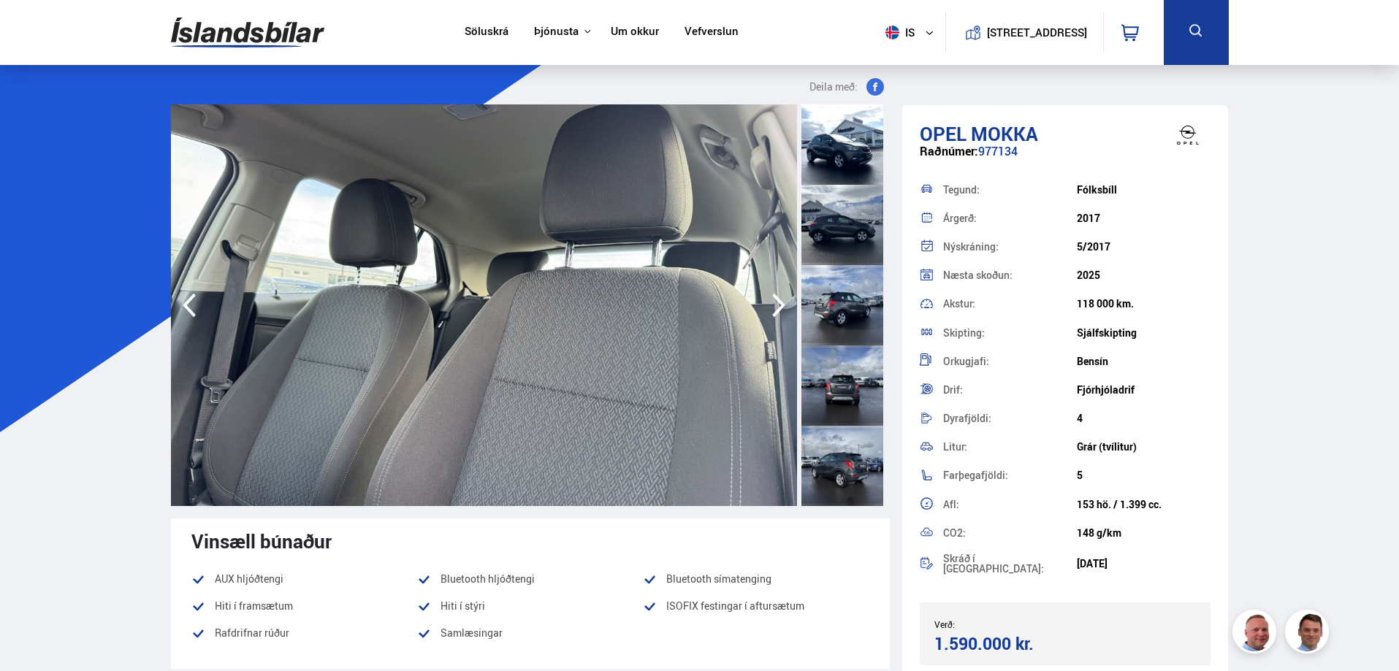
click at [780, 303] on icon "button" at bounding box center [778, 306] width 13 height 24
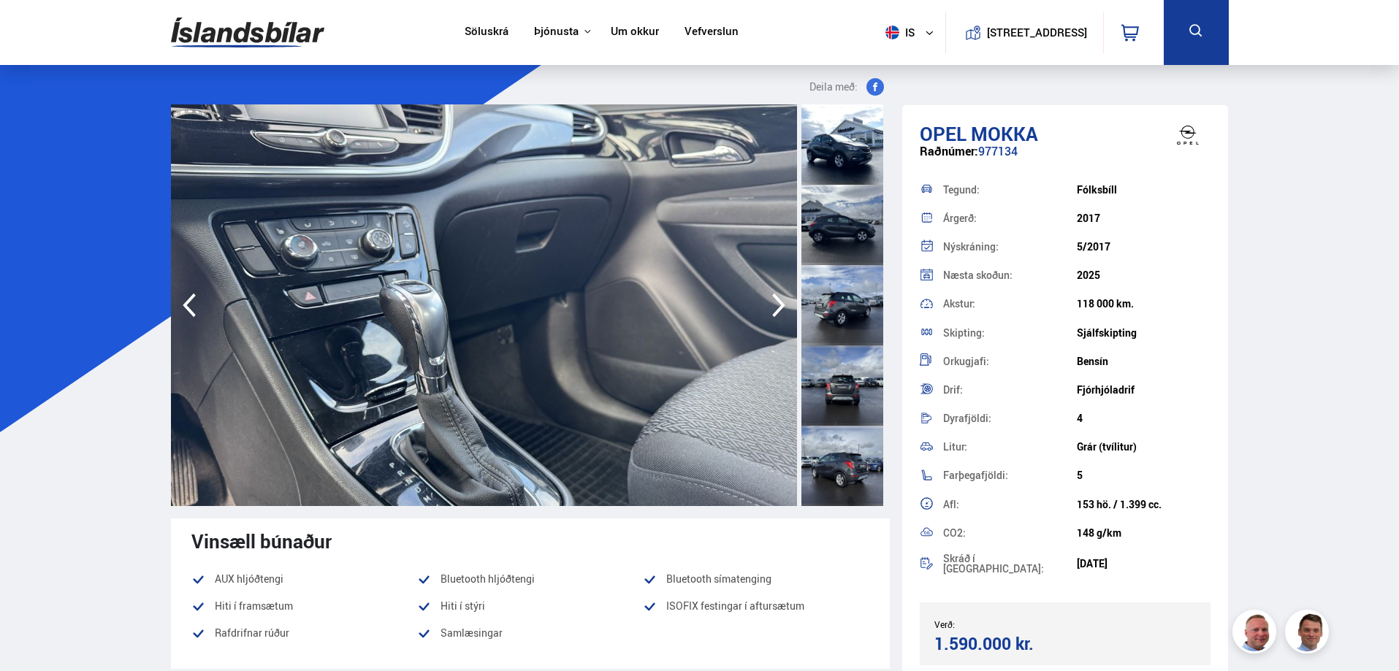
click at [780, 303] on icon "button" at bounding box center [778, 306] width 13 height 24
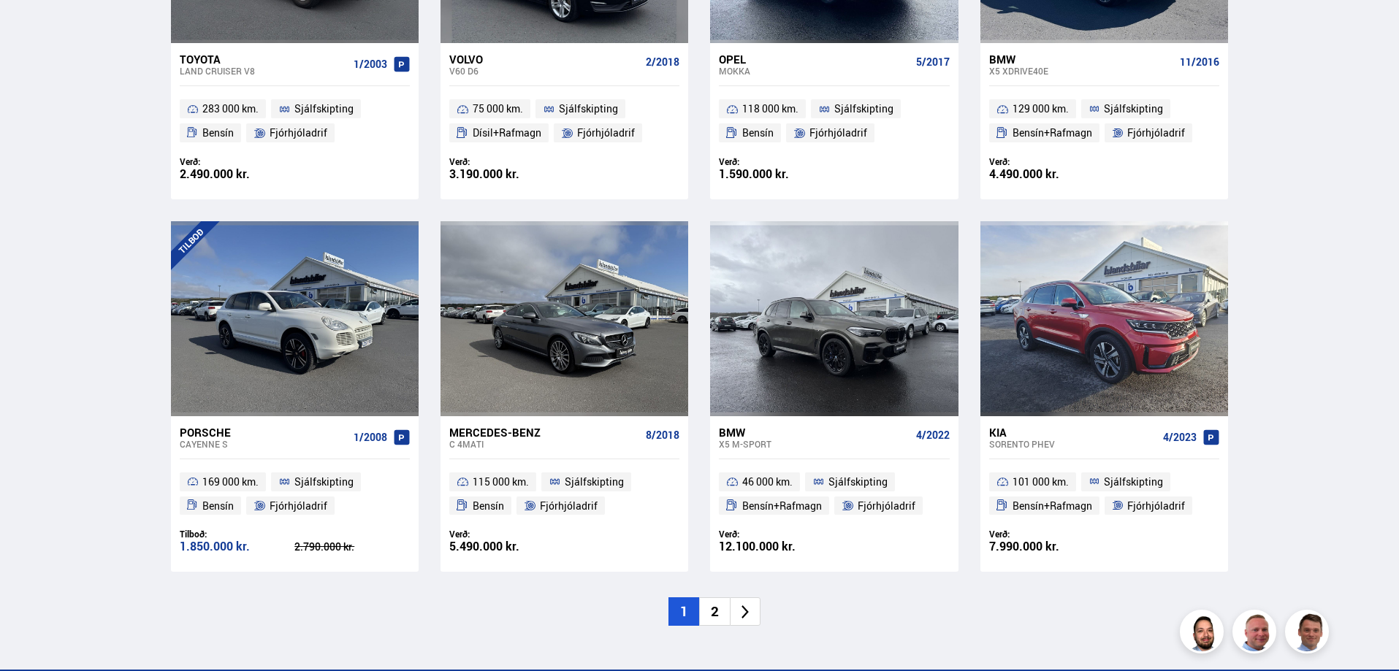
scroll to position [1994, 0]
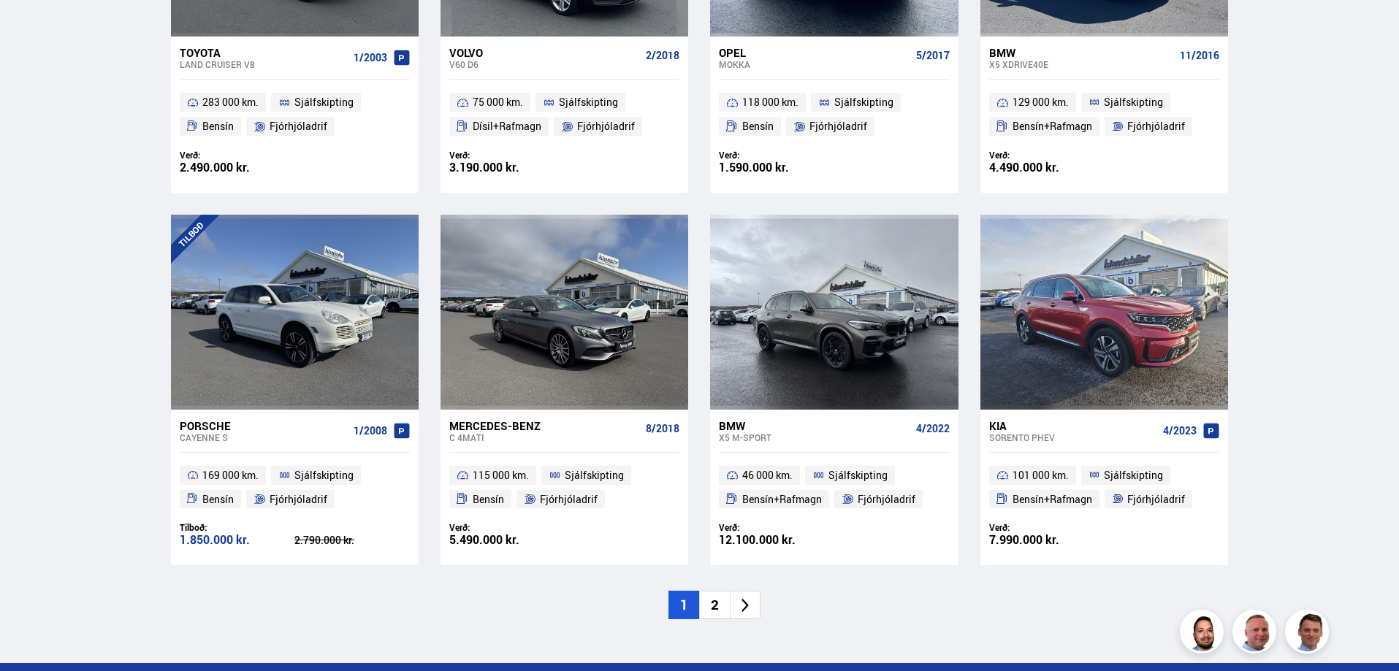
click at [718, 609] on li "2" at bounding box center [714, 605] width 31 height 28
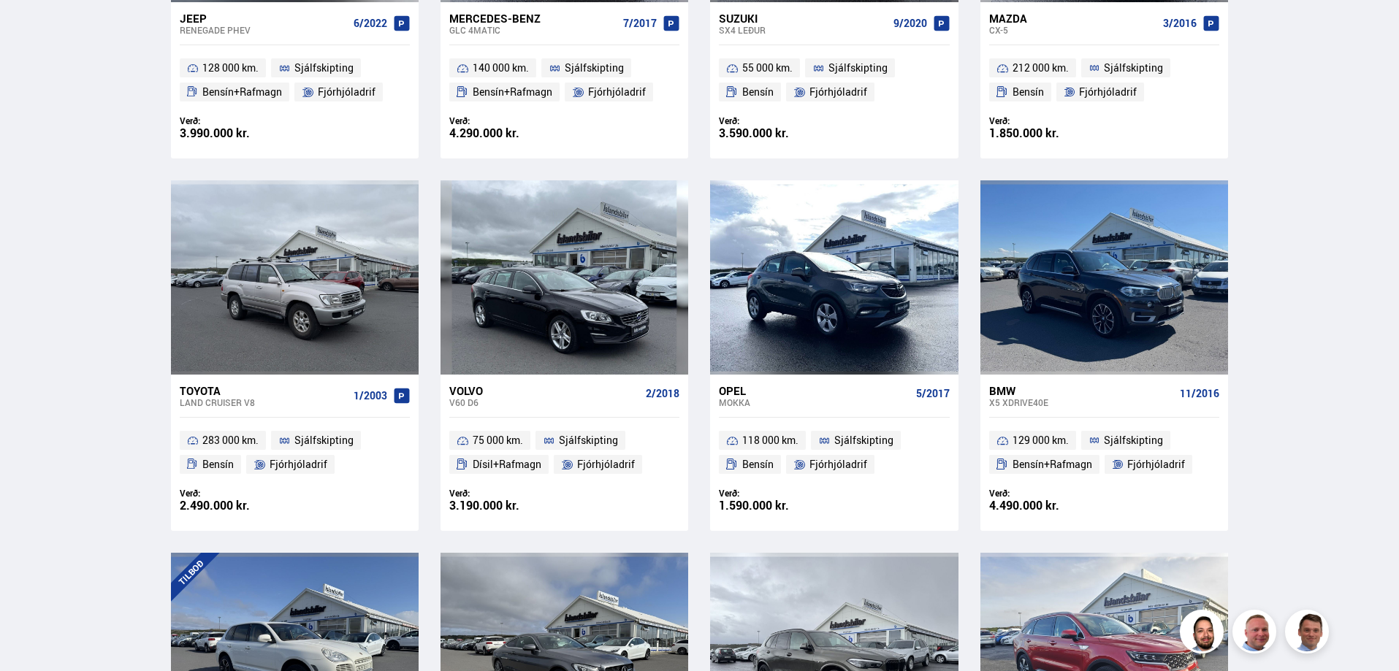
scroll to position [1160, 0]
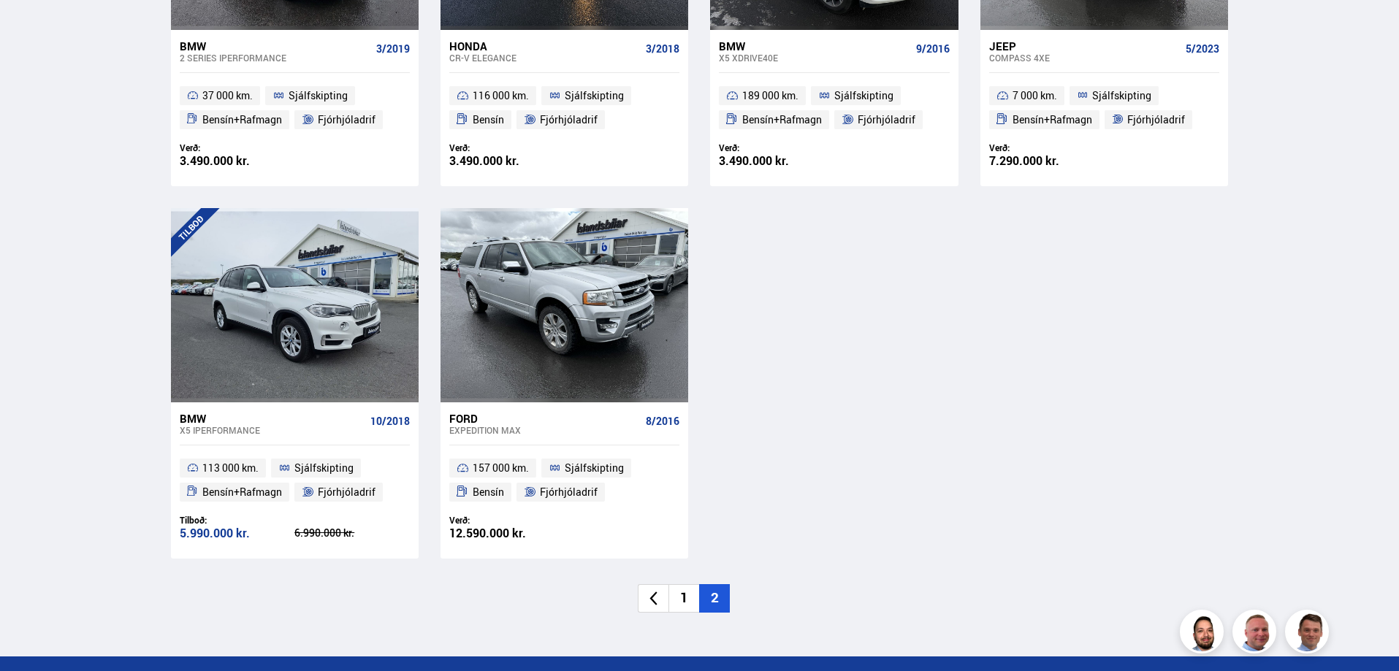
scroll to position [511, 0]
